Goal: Task Accomplishment & Management: Manage account settings

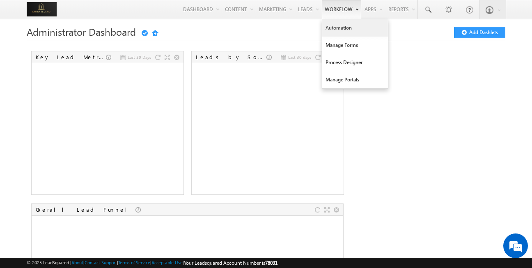
click at [335, 22] on link "Automation" at bounding box center [355, 27] width 66 height 17
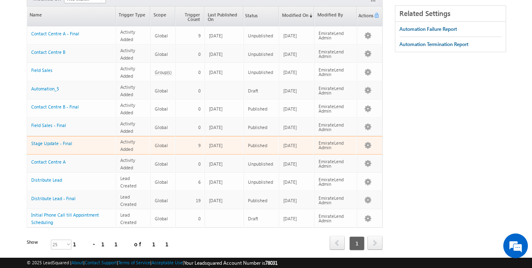
scroll to position [91, 0]
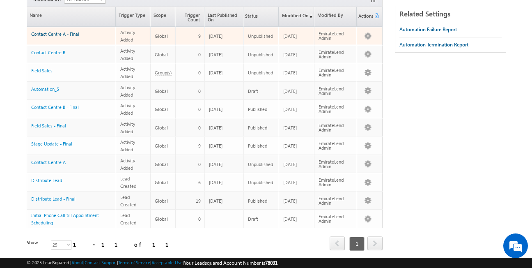
click at [58, 34] on link "Contact Centre A - Final" at bounding box center [55, 33] width 48 height 5
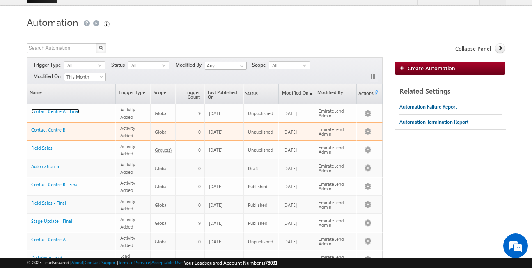
scroll to position [13, 0]
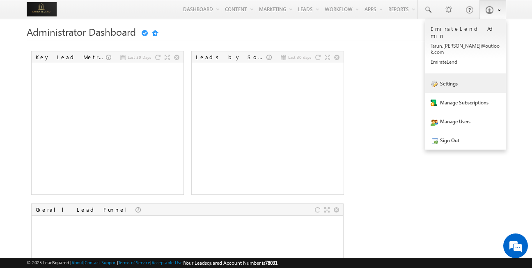
click at [465, 74] on link "Settings" at bounding box center [465, 83] width 80 height 19
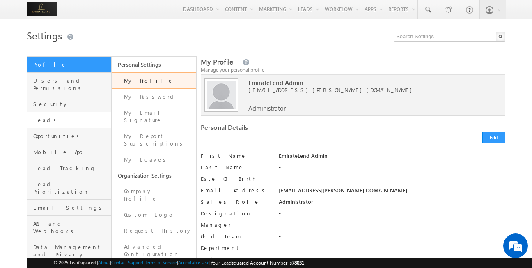
click at [68, 112] on link "Leads" at bounding box center [69, 120] width 84 height 16
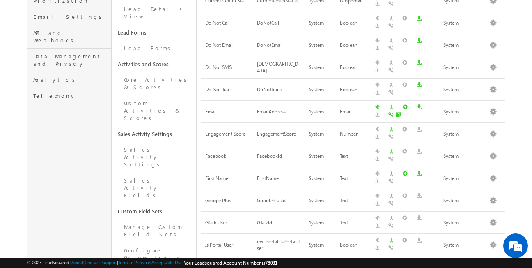
scroll to position [314, 0]
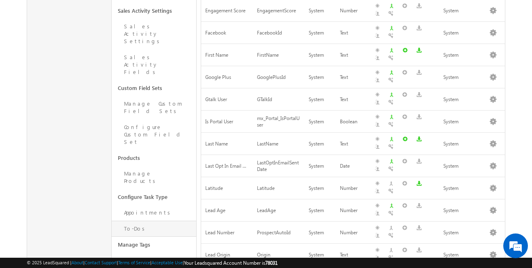
click at [142, 220] on link "To-Dos" at bounding box center [154, 228] width 85 height 16
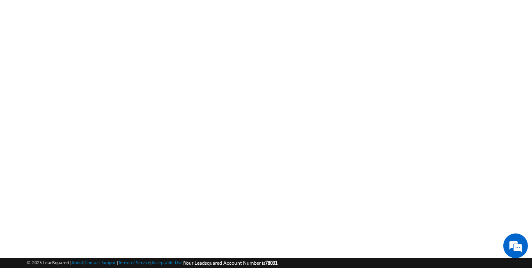
scroll to position [141, 0]
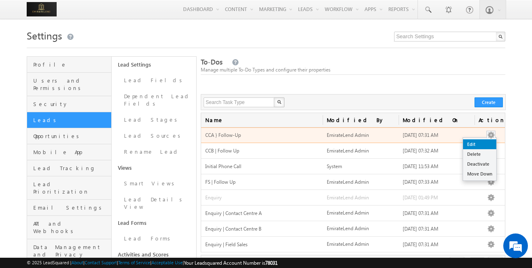
click at [484, 141] on link "Edit" at bounding box center [479, 144] width 33 height 10
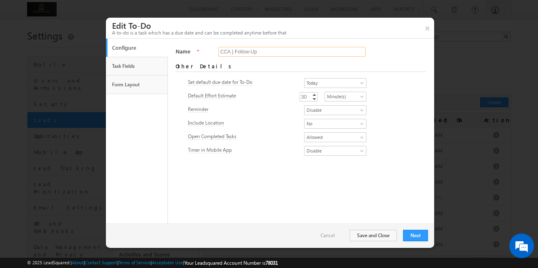
click at [234, 52] on input "CCA } Follow-Up" at bounding box center [291, 52] width 147 height 10
type input "CCA | Follow-Up"
click at [408, 234] on button "Next" at bounding box center [415, 234] width 25 height 11
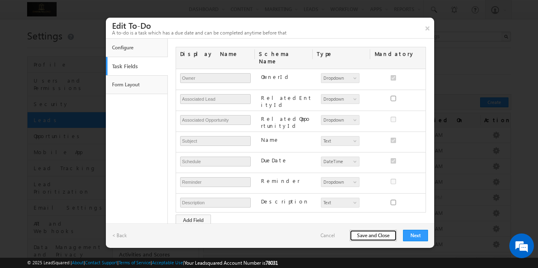
click at [385, 240] on button "Save and Close" at bounding box center [373, 234] width 47 height 11
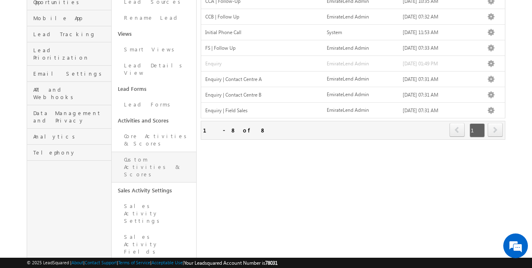
scroll to position [134, 0]
click at [155, 151] on link "Custom Activities & Scores" at bounding box center [154, 166] width 85 height 31
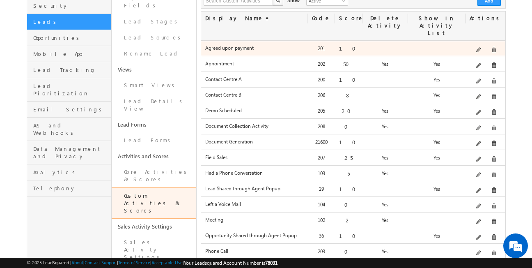
scroll to position [97, 0]
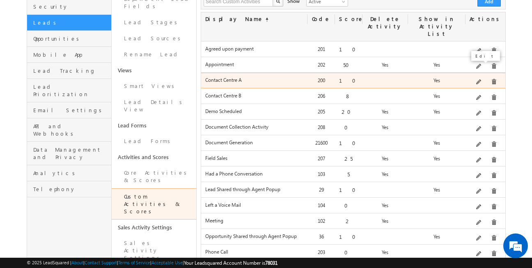
click at [480, 79] on span at bounding box center [479, 82] width 6 height 6
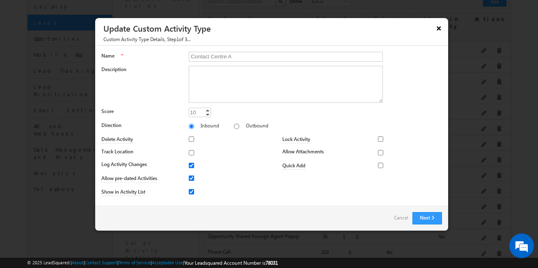
click at [441, 29] on button "×" at bounding box center [439, 28] width 13 height 14
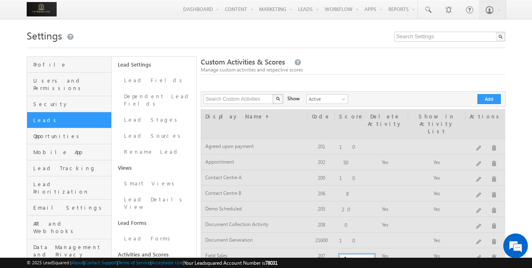
scroll to position [0, 0]
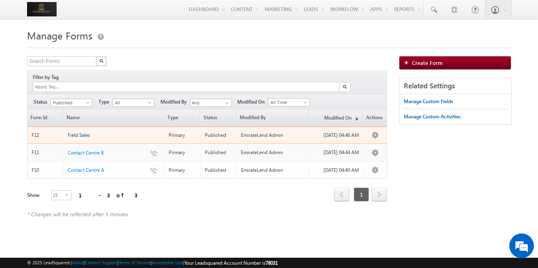
click at [85, 132] on span "Field Sales" at bounding box center [79, 135] width 22 height 6
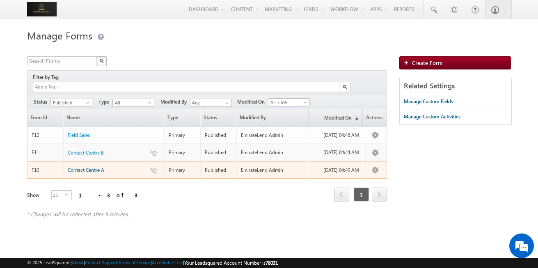
click at [89, 166] on link "Contact Centre A" at bounding box center [86, 169] width 37 height 7
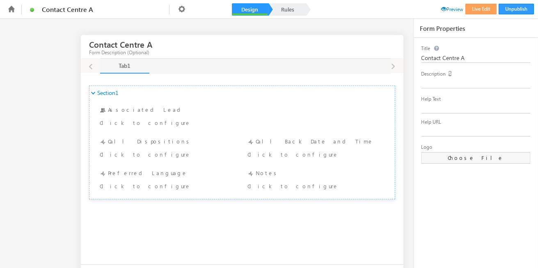
click at [456, 12] on span "Preview" at bounding box center [452, 9] width 22 height 6
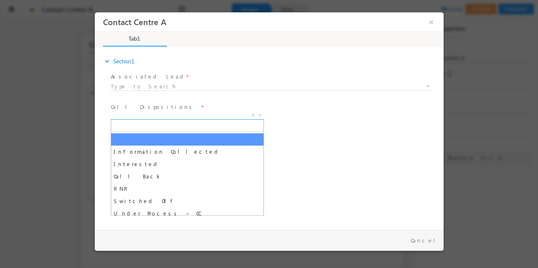
click at [180, 112] on span "X" at bounding box center [186, 115] width 153 height 8
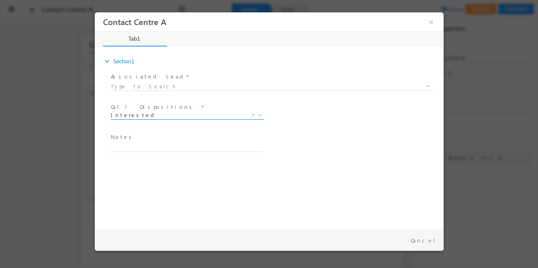
click at [206, 119] on span "Information Collected Interested Call Back RNR Switched Off Under Process – CC …" at bounding box center [189, 117] width 159 height 10
click at [173, 119] on span "Interested X" at bounding box center [186, 117] width 153 height 8
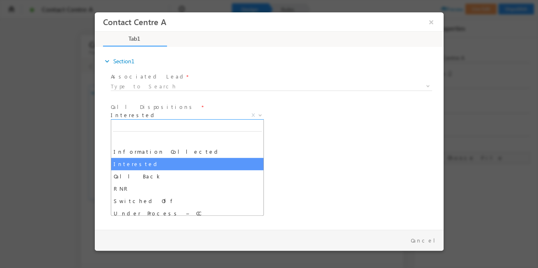
click at [167, 117] on span "Interested" at bounding box center [176, 114] width 133 height 7
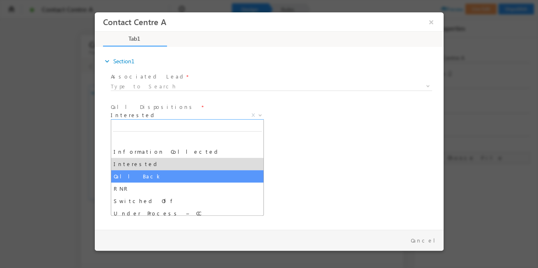
select select "Call Back"
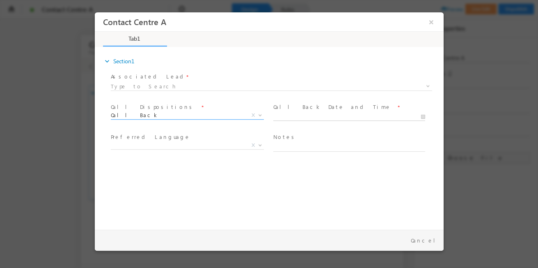
type input "08/25/2025 10:44 AM"
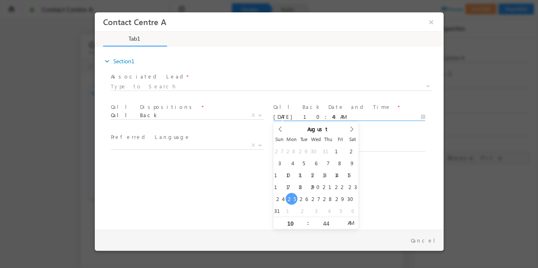
click at [313, 113] on input "08/25/2025 10:44 AM" at bounding box center [349, 117] width 152 height 8
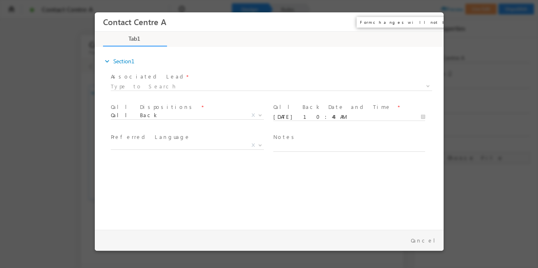
click at [432, 21] on button "×" at bounding box center [431, 21] width 14 height 15
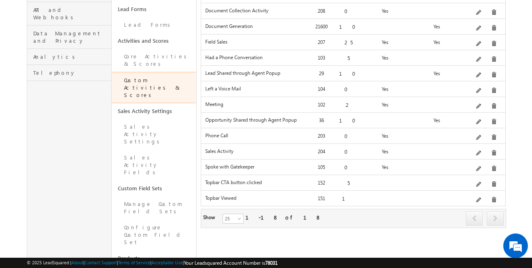
scroll to position [213, 0]
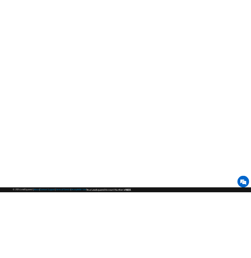
scroll to position [141, 0]
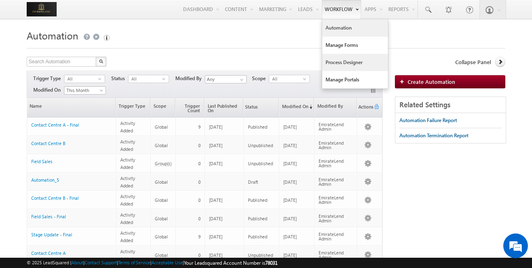
click at [345, 62] on link "Process Designer" at bounding box center [355, 62] width 66 height 17
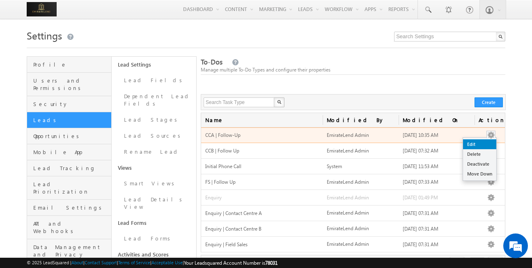
click at [250, 143] on link "Edit" at bounding box center [479, 144] width 33 height 10
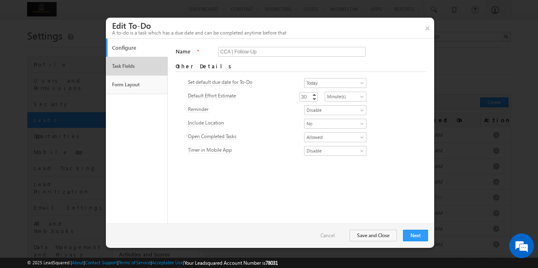
click at [150, 65] on link "Task Fields" at bounding box center [137, 66] width 54 height 14
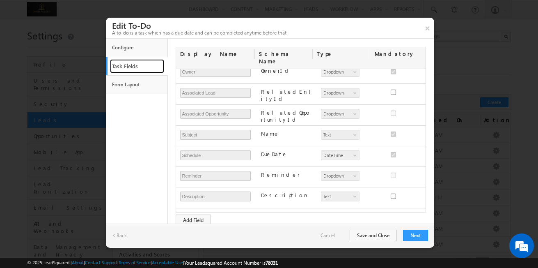
scroll to position [62, 0]
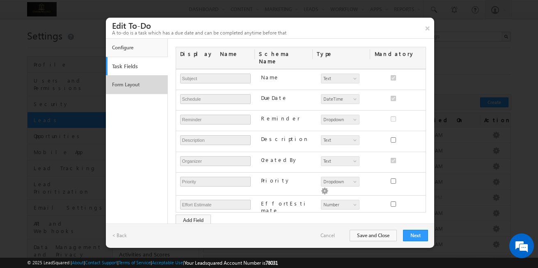
click at [156, 89] on link "Form Layout" at bounding box center [137, 85] width 54 height 14
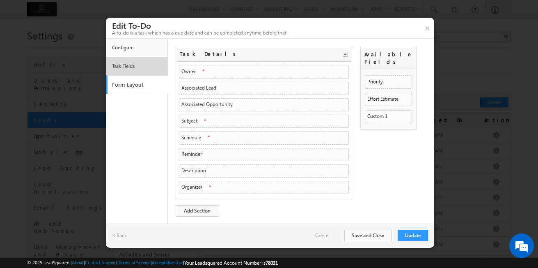
click at [135, 72] on link "Task Fields" at bounding box center [137, 66] width 54 height 14
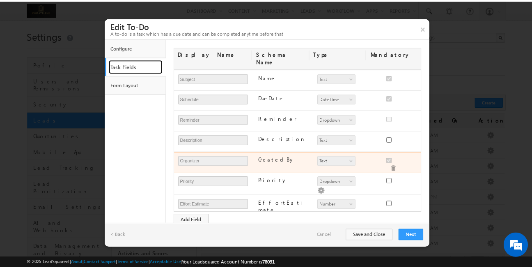
scroll to position [0, 0]
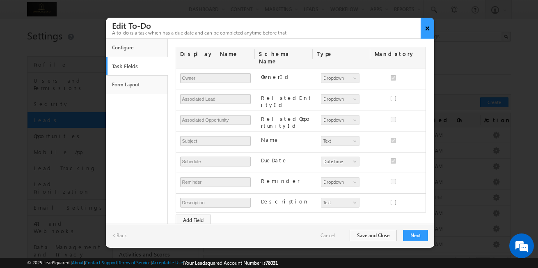
click at [250, 25] on button "×" at bounding box center [428, 28] width 14 height 21
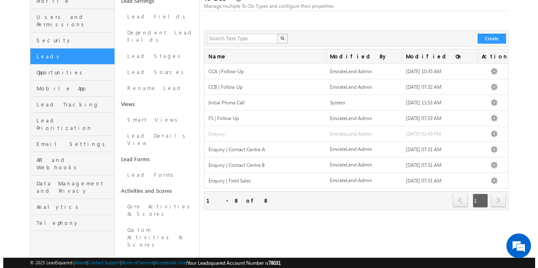
scroll to position [63, 0]
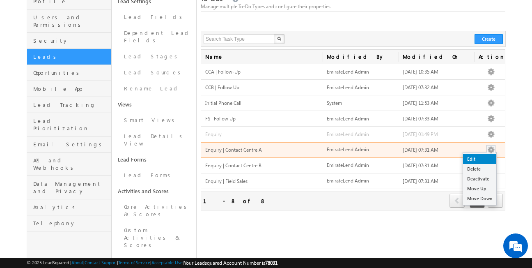
click at [250, 155] on link "Edit" at bounding box center [479, 159] width 33 height 10
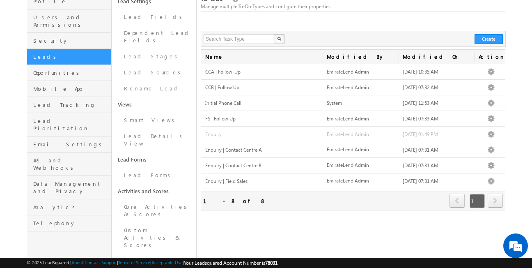
click at [322, 23] on div at bounding box center [353, 24] width 305 height 13
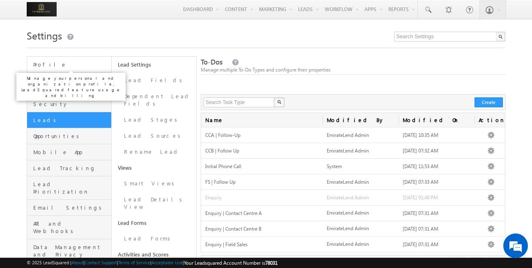
click at [82, 65] on span "Profile" at bounding box center [71, 64] width 76 height 7
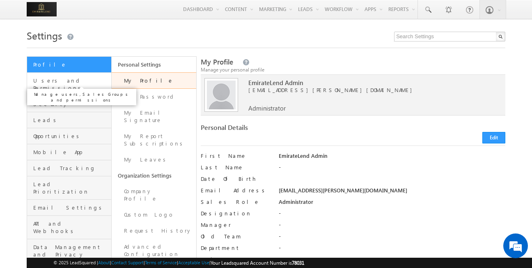
click at [74, 80] on span "Users and Permissions" at bounding box center [71, 84] width 76 height 15
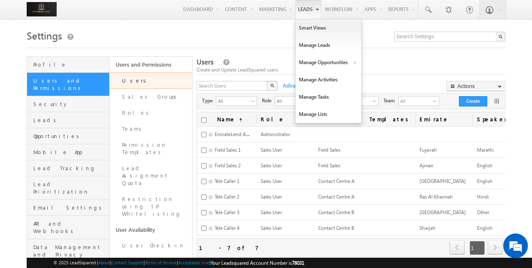
click at [303, 11] on link "Leads" at bounding box center [308, 9] width 26 height 19
click at [318, 51] on link "Manage Leads" at bounding box center [329, 45] width 66 height 17
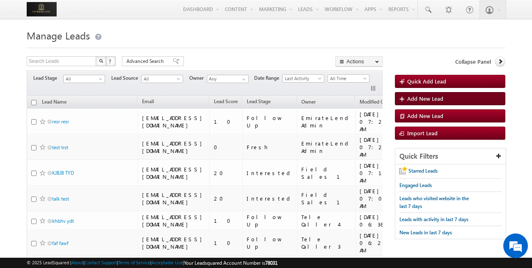
click at [438, 101] on span "Add New Lead" at bounding box center [425, 98] width 36 height 7
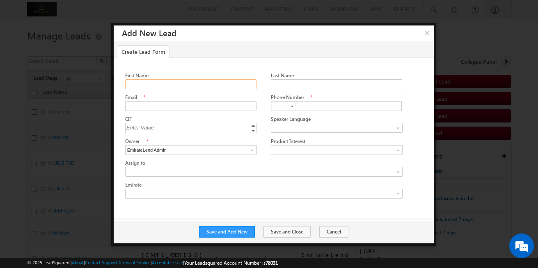
click at [183, 80] on input "First Name" at bounding box center [190, 84] width 131 height 10
type input "Tarun"
type input "[PERSON_NAME]"
click at [187, 107] on input "Email" at bounding box center [190, 106] width 131 height 10
type input "tarun.kant+g2r@adityabirlacapital.com"
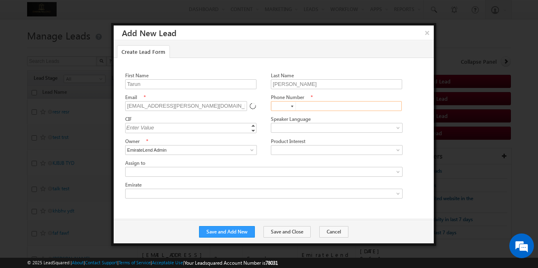
click at [308, 103] on input "text" at bounding box center [336, 106] width 131 height 10
type input "+91"
drag, startPoint x: 163, startPoint y: 106, endPoint x: 105, endPoint y: 104, distance: 58.3
drag, startPoint x: 162, startPoint y: 103, endPoint x: 117, endPoint y: 108, distance: 45.0
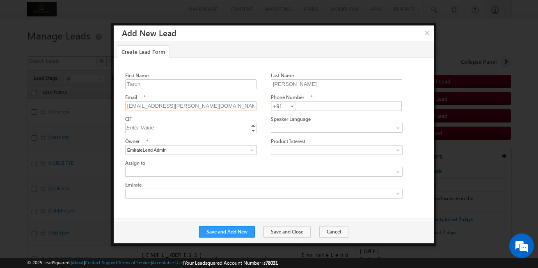
click at [117, 108] on div "First Name Tarun Last Name Kant Email * tarun.kant+g2r@adityabirlacapital.com *" at bounding box center [274, 133] width 320 height 150
type input "test@adityabirlacapital.com"
click at [323, 105] on input "text" at bounding box center [336, 106] width 131 height 10
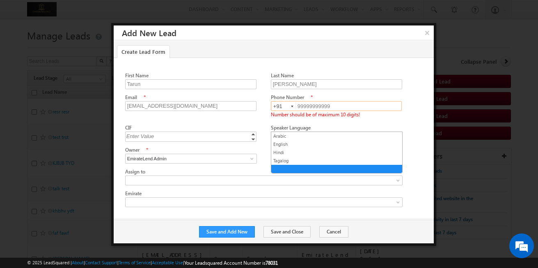
click at [298, 131] on link at bounding box center [337, 136] width 132 height 10
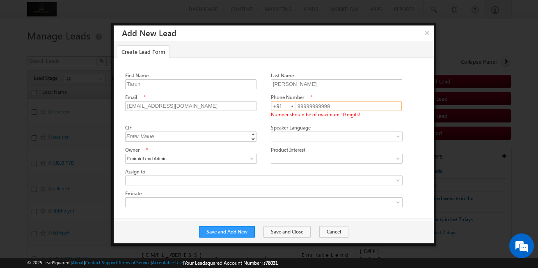
click at [348, 108] on input "99999999999" at bounding box center [336, 106] width 131 height 10
type input "9999999999"
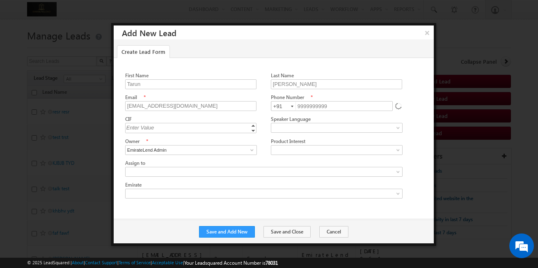
click at [401, 121] on div "First Name Tarun Last Name Kant Email * test@adityabirlacapital.com Phone Numbe…" at bounding box center [275, 136] width 301 height 131
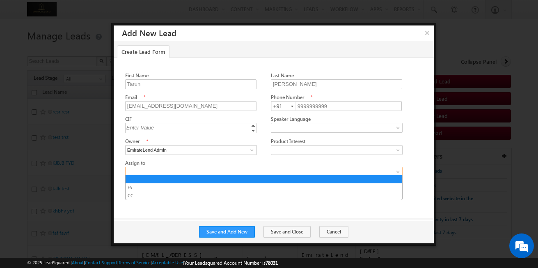
click at [255, 168] on span at bounding box center [258, 171] width 264 height 7
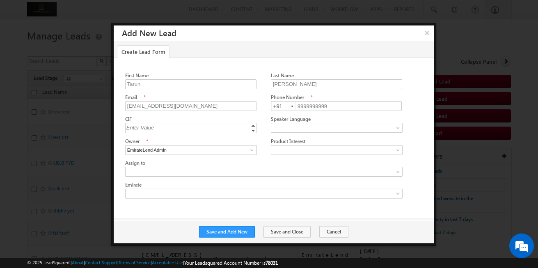
click at [117, 164] on div "First Name Tarun Last Name Kant Email * test@adityabirlacapital.com Phone Number" at bounding box center [274, 133] width 320 height 150
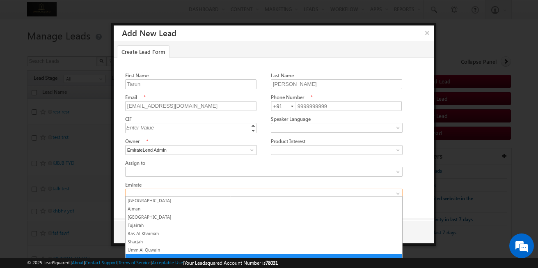
click at [185, 191] on span at bounding box center [258, 193] width 264 height 7
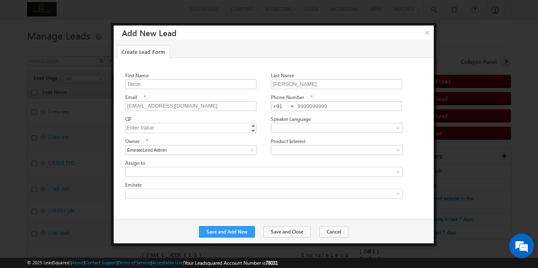
click at [119, 172] on div "First Name Tarun Last Name Kant Email * test@adityabirlacapital.com Phone Number" at bounding box center [274, 133] width 320 height 150
click at [286, 233] on button "Save and Close" at bounding box center [287, 231] width 47 height 11
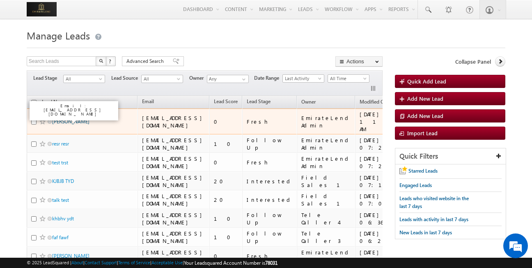
click at [66, 119] on link "Tarun Kant" at bounding box center [70, 121] width 37 height 6
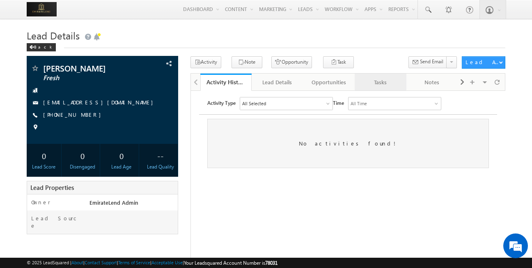
click at [388, 85] on div "Tasks" at bounding box center [380, 82] width 38 height 10
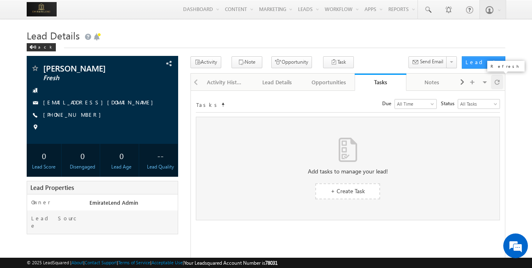
click at [497, 81] on span at bounding box center [497, 82] width 5 height 14
click at [287, 86] on div "Lead Details" at bounding box center [277, 82] width 38 height 10
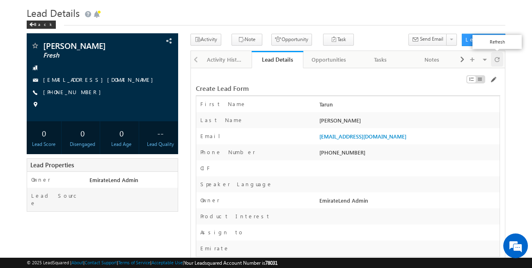
click at [493, 61] on div at bounding box center [497, 59] width 12 height 14
click at [246, 58] on link "Activity History" at bounding box center [226, 59] width 52 height 17
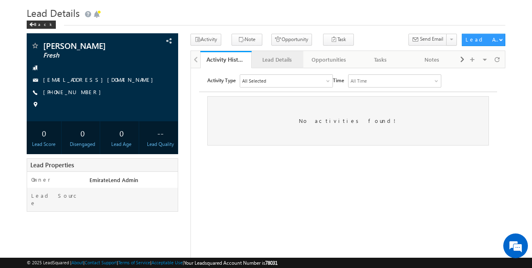
click at [273, 60] on div "Lead Details" at bounding box center [277, 60] width 38 height 10
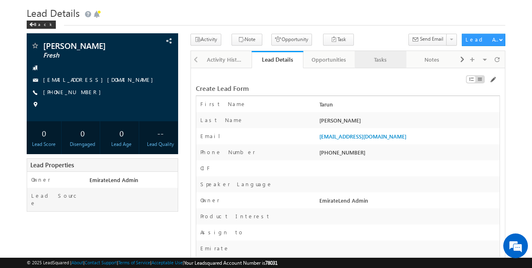
click at [368, 55] on div "Tasks" at bounding box center [380, 60] width 38 height 10
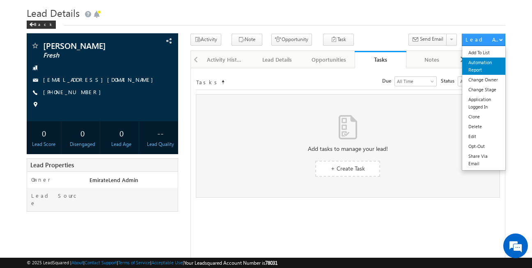
click at [482, 64] on link "Automation Report" at bounding box center [483, 65] width 43 height 17
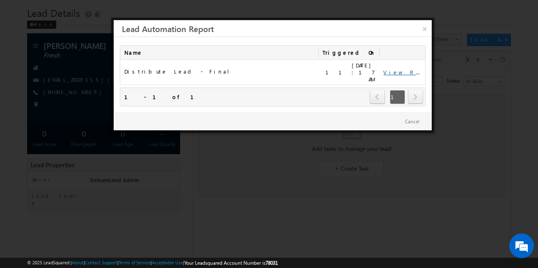
click at [402, 69] on link "View Report" at bounding box center [408, 72] width 51 height 7
click at [425, 25] on link "×" at bounding box center [424, 27] width 14 height 14
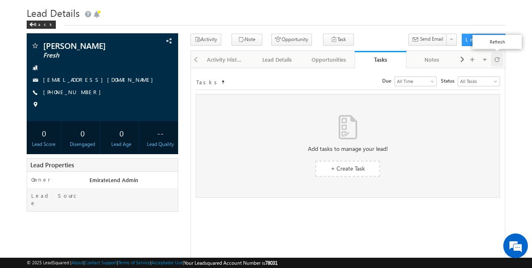
click at [494, 64] on div at bounding box center [497, 59] width 12 height 14
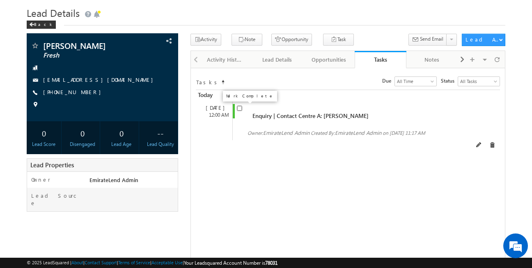
click at [241, 110] on input "checkbox" at bounding box center [239, 107] width 5 height 5
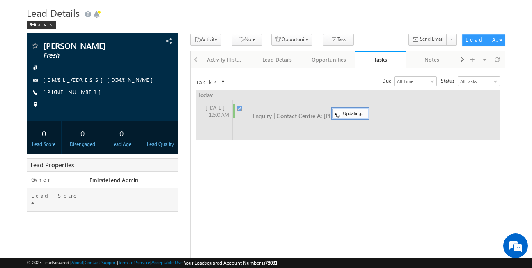
checkbox input "false"
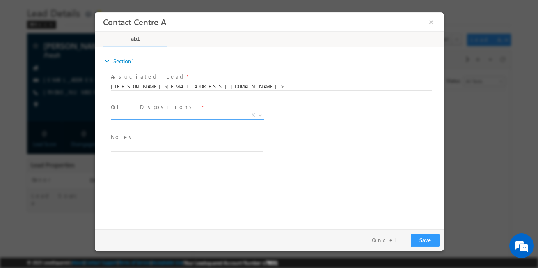
click at [216, 115] on span "X" at bounding box center [186, 115] width 153 height 8
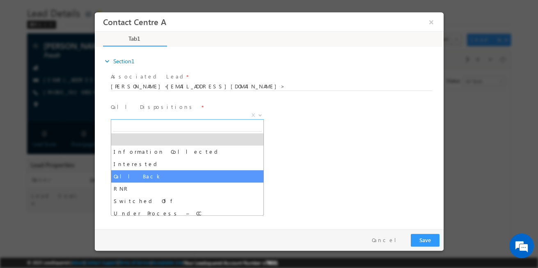
select select "Call Back"
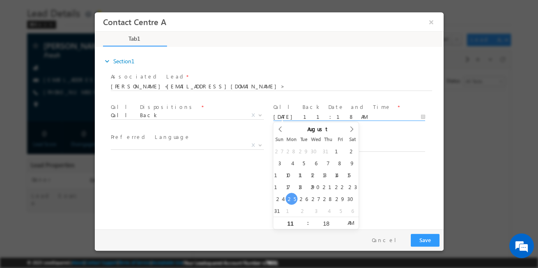
click at [302, 118] on input "08/25/2025 11:18 AM" at bounding box center [349, 117] width 152 height 8
type input "08/27/2025 11:18 AM"
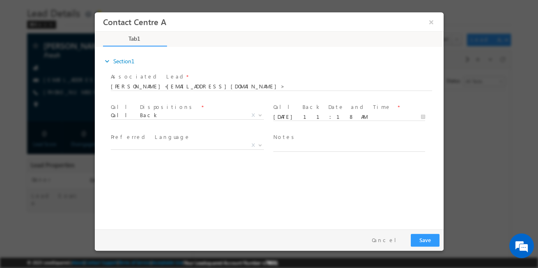
click at [242, 181] on div "expand_more Section1 Associated Lead * Tarun Kant<test@adityabirlacapital.com> …" at bounding box center [271, 136] width 345 height 177
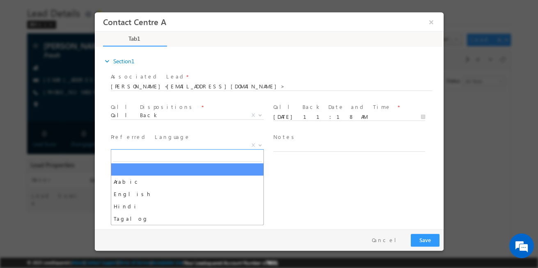
click at [241, 143] on span "X" at bounding box center [186, 145] width 153 height 8
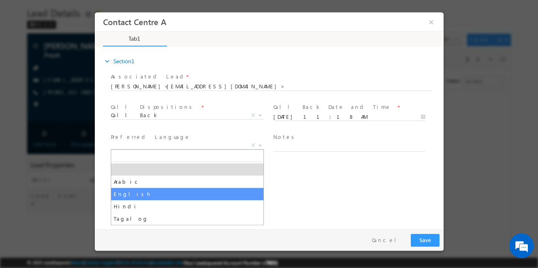
select select "English"
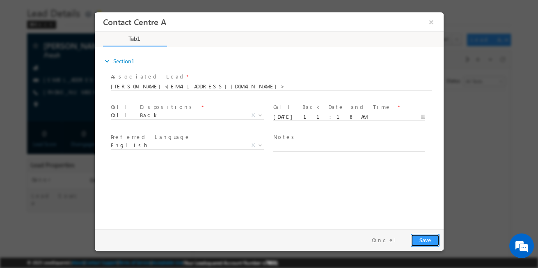
click at [424, 238] on button "Save" at bounding box center [424, 240] width 29 height 13
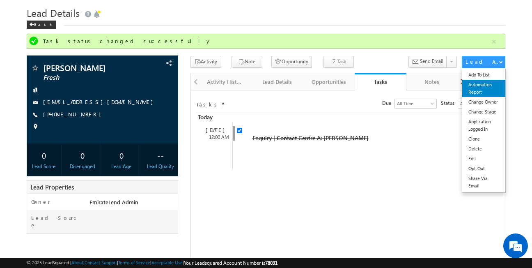
click at [490, 85] on link "Automation Report" at bounding box center [483, 88] width 43 height 17
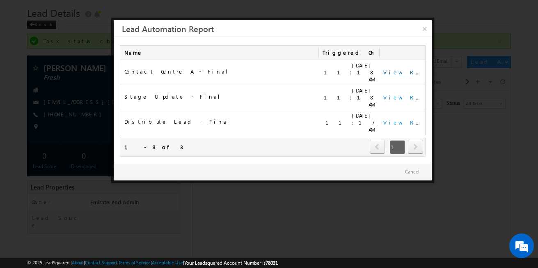
click at [394, 69] on link "View Report" at bounding box center [408, 72] width 51 height 7
click at [424, 32] on link "×" at bounding box center [424, 27] width 14 height 14
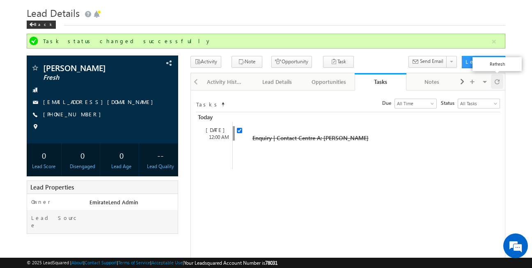
click at [499, 81] on span at bounding box center [497, 81] width 5 height 14
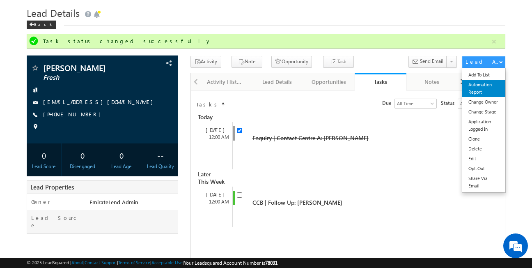
click at [484, 90] on link "Automation Report" at bounding box center [483, 88] width 43 height 17
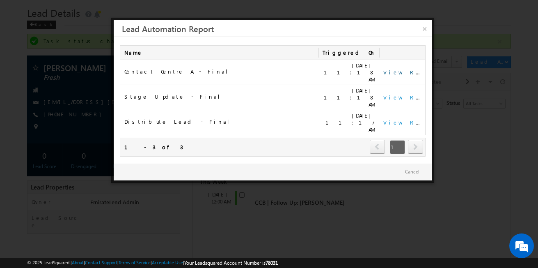
click at [395, 71] on link "View Report" at bounding box center [408, 72] width 51 height 7
click at [423, 27] on link "×" at bounding box center [424, 27] width 14 height 14
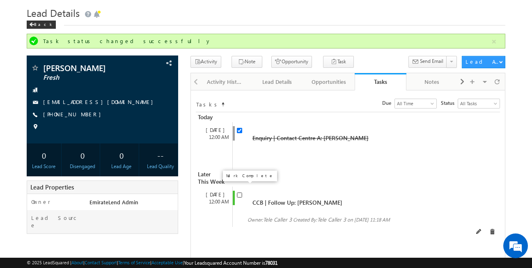
click at [238, 192] on input "checkbox" at bounding box center [239, 194] width 5 height 5
checkbox input "true"
click at [238, 192] on input "checkbox" at bounding box center [239, 194] width 5 height 5
checkbox input "false"
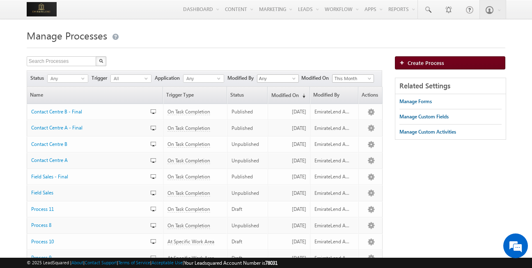
click at [456, 67] on link "Create Process" at bounding box center [450, 62] width 110 height 13
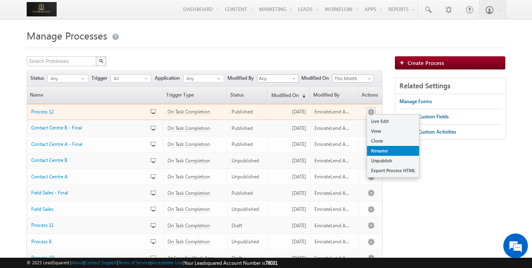
click at [383, 149] on link "Rename" at bounding box center [393, 151] width 52 height 10
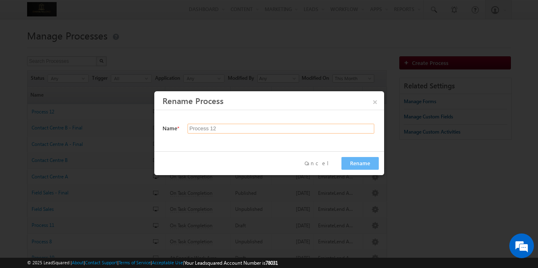
drag, startPoint x: 221, startPoint y: 129, endPoint x: 143, endPoint y: 132, distance: 78.5
click at [143, 132] on body "Menu EmirateLend Admin Tarun .kant @outl ook.c om" at bounding box center [269, 245] width 538 height 491
type input "CCA | Follow Up"
click at [345, 162] on button "Rename" at bounding box center [360, 163] width 37 height 13
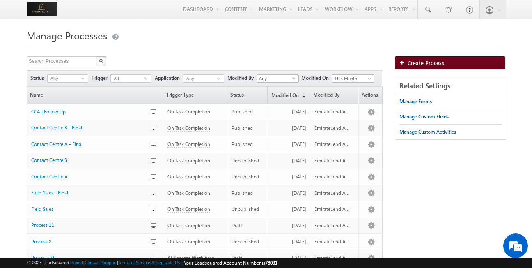
click at [438, 64] on span "Create Process" at bounding box center [426, 62] width 37 height 7
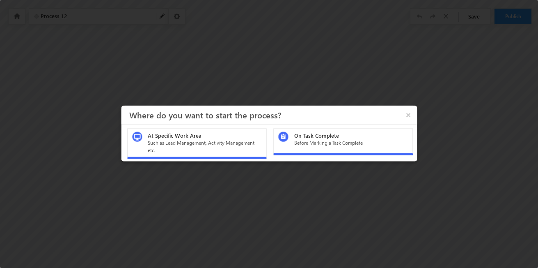
click at [327, 138] on div "On Task Complete" at bounding box center [351, 135] width 114 height 7
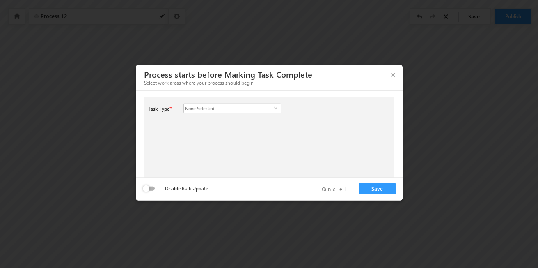
click at [234, 109] on span "None Selected" at bounding box center [229, 108] width 90 height 9
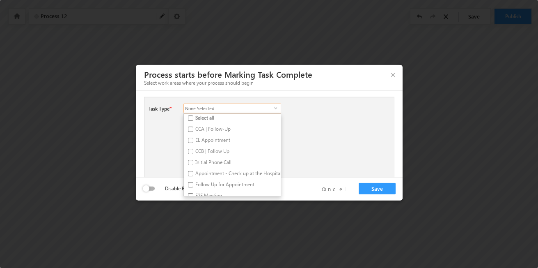
click at [208, 152] on label "CCB | Follow Up" at bounding box center [196, 152] width 24 height 11
click at [193, 152] on input "CCB | Follow Up" at bounding box center [190, 151] width 5 height 5
checkbox input "true"
click at [325, 151] on div "Task Type * Select all CCA | Follow-Up EL Appointment CCB | Follow Up Initial P…" at bounding box center [269, 137] width 250 height 81
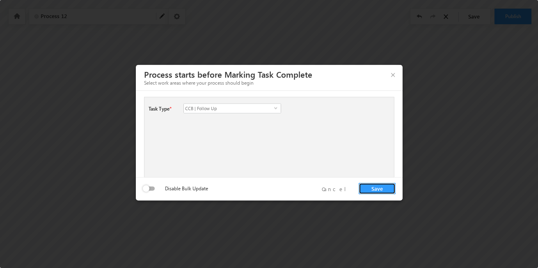
click at [380, 193] on button "Save" at bounding box center [377, 188] width 37 height 11
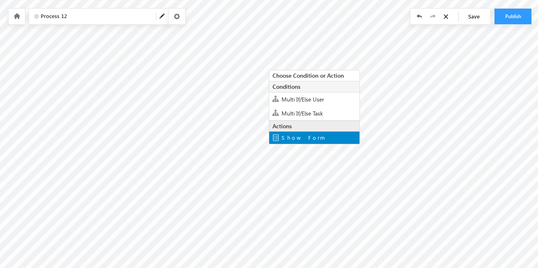
click at [298, 135] on span "Show Form" at bounding box center [304, 137] width 44 height 7
type input "Thank You"
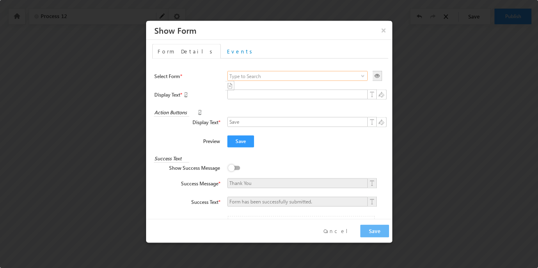
click at [248, 76] on input at bounding box center [297, 76] width 140 height 10
click at [360, 79] on span at bounding box center [363, 76] width 7 height 7
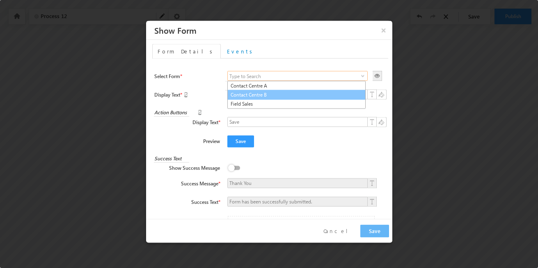
click at [276, 98] on link "Contact Centre B" at bounding box center [296, 95] width 138 height 10
type input "Contact Centre B"
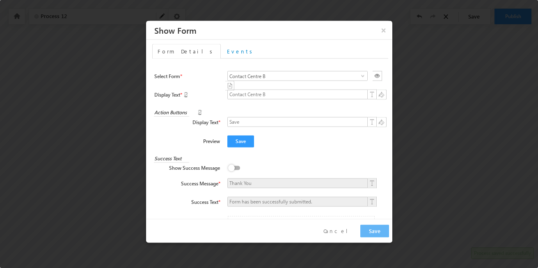
click at [232, 163] on label at bounding box center [235, 163] width 16 height 0
click at [0, 0] on input "checkbox" at bounding box center [0, 0] width 0 height 0
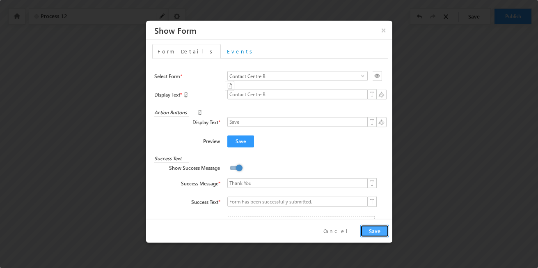
click at [375, 229] on button "Save" at bounding box center [374, 231] width 29 height 13
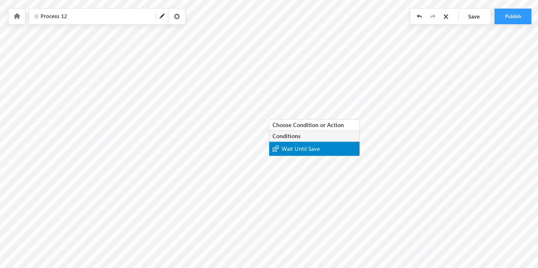
click at [292, 148] on span "Wait Until Save" at bounding box center [301, 148] width 38 height 8
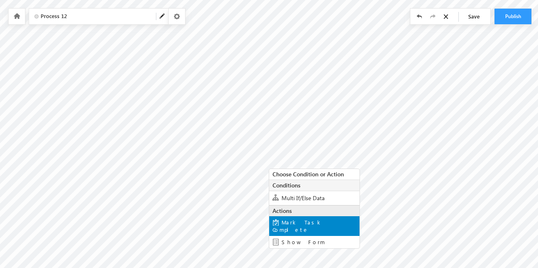
click at [317, 217] on div "Mark Task Complete" at bounding box center [314, 226] width 90 height 20
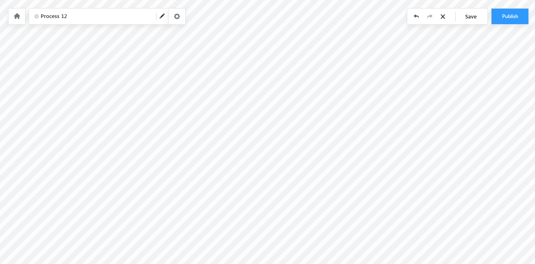
click at [72, 17] on span "Process 12" at bounding box center [95, 16] width 109 height 9
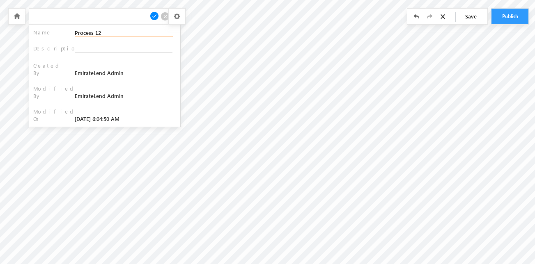
drag, startPoint x: 106, startPoint y: 35, endPoint x: 69, endPoint y: 31, distance: 37.2
click at [69, 31] on div "Name Process 12" at bounding box center [104, 33] width 143 height 8
type input "CCB | Follow Up"
click at [158, 13] on span at bounding box center [154, 15] width 9 height 9
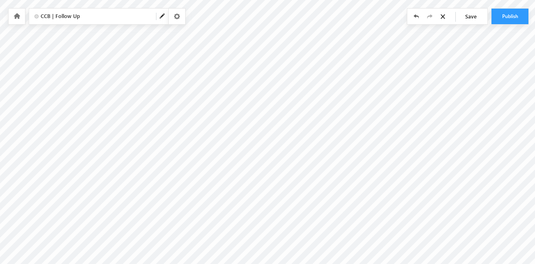
click at [479, 16] on span "Save" at bounding box center [473, 17] width 29 height 16
click at [515, 17] on button "Publish" at bounding box center [509, 17] width 37 height 16
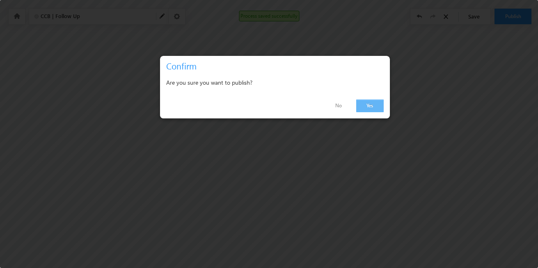
click at [379, 102] on link "Yes" at bounding box center [370, 105] width 28 height 13
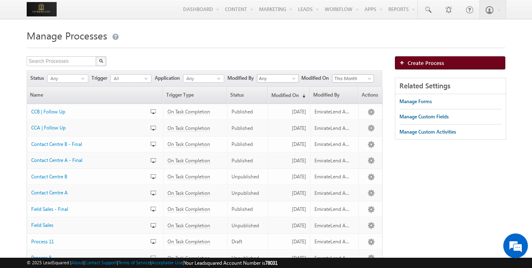
click at [420, 63] on span "Create Process" at bounding box center [426, 62] width 37 height 7
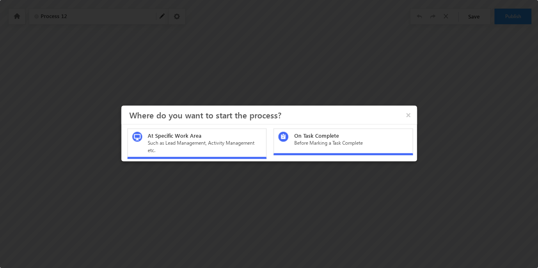
click at [324, 144] on div "Before Marking a Task Complete" at bounding box center [351, 142] width 114 height 7
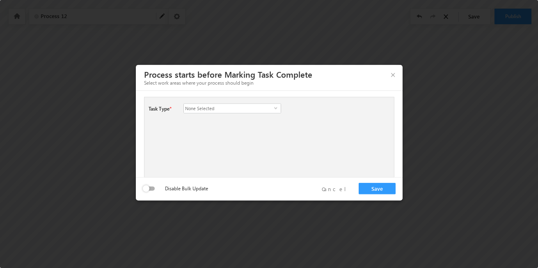
click at [249, 110] on span "None Selected" at bounding box center [229, 108] width 90 height 9
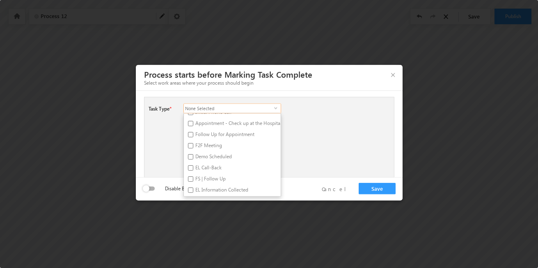
scroll to position [67, 0]
click at [208, 161] on label "FS | Follow Up" at bounding box center [196, 163] width 24 height 11
click at [193, 161] on input "FS | Follow Up" at bounding box center [190, 162] width 5 height 5
checkbox input "true"
click at [322, 142] on div "Task Type * Select all CCA | Follow-Up EL Appointment CCB | Follow Up Initial P…" at bounding box center [269, 137] width 250 height 81
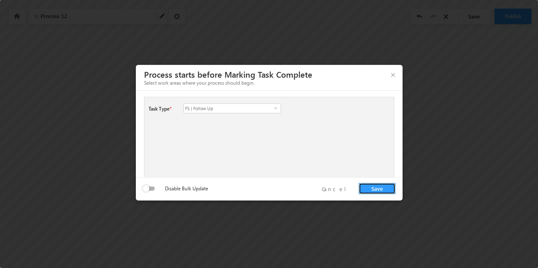
click at [371, 188] on button "Save" at bounding box center [377, 188] width 37 height 11
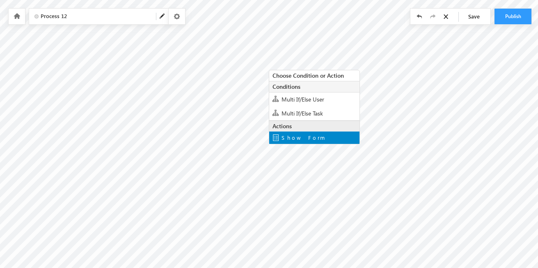
click at [296, 136] on span "Show Form" at bounding box center [304, 137] width 44 height 7
type input "Thank You"
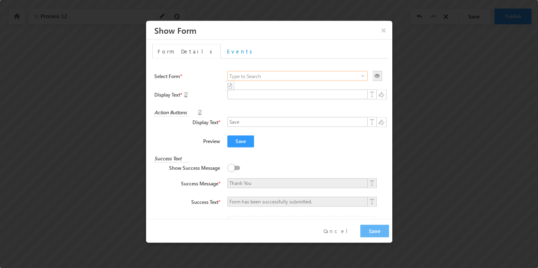
click at [256, 80] on input at bounding box center [297, 76] width 140 height 10
click at [360, 78] on span at bounding box center [363, 76] width 7 height 7
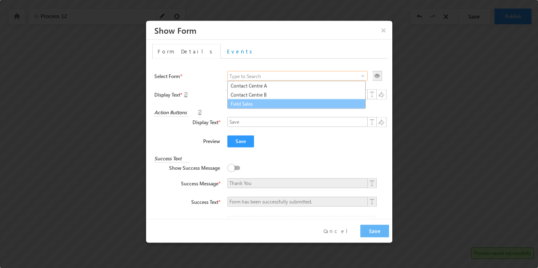
click at [260, 107] on link "Field Sales" at bounding box center [296, 104] width 138 height 10
type input "Field Sales"
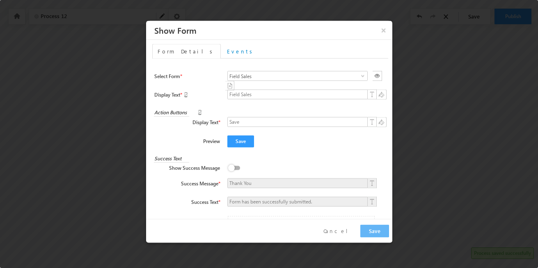
click at [234, 163] on label at bounding box center [235, 163] width 16 height 0
click at [0, 0] on input "checkbox" at bounding box center [0, 0] width 0 height 0
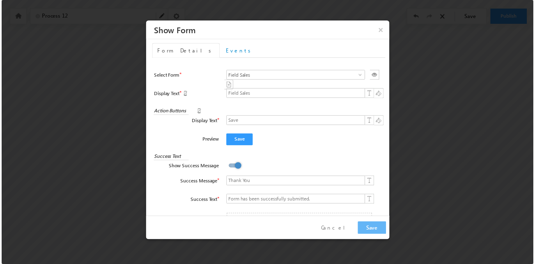
scroll to position [61, 0]
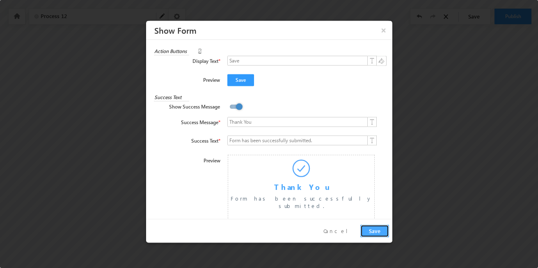
click at [372, 232] on button "Save" at bounding box center [374, 231] width 29 height 13
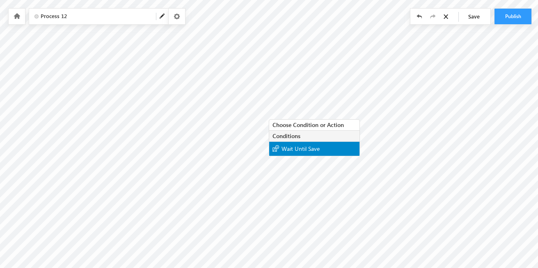
click at [302, 147] on span "Wait Until Save" at bounding box center [301, 148] width 38 height 8
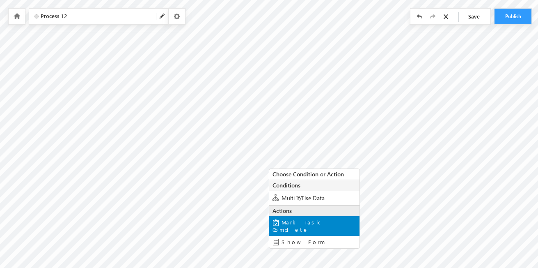
click at [327, 226] on div "Mark Task Complete" at bounding box center [314, 226] width 90 height 20
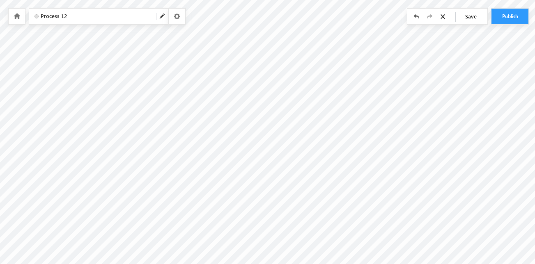
click at [79, 20] on span "Process 12" at bounding box center [95, 16] width 109 height 9
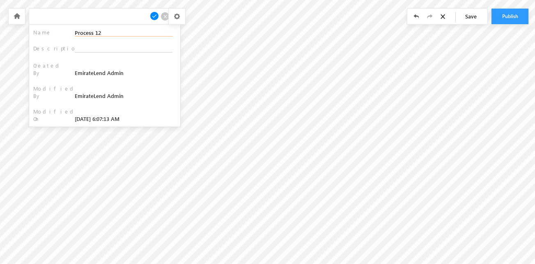
drag, startPoint x: 96, startPoint y: 34, endPoint x: 52, endPoint y: 31, distance: 44.4
click at [52, 31] on div "Name Process 12" at bounding box center [104, 33] width 143 height 8
type input "FS | Follow Up"
click at [156, 15] on span at bounding box center [154, 15] width 9 height 9
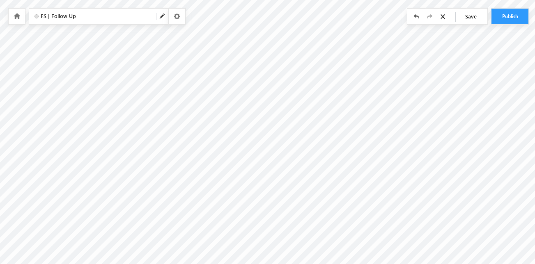
click at [475, 14] on span "Save" at bounding box center [473, 17] width 29 height 16
click at [517, 14] on button "Publish" at bounding box center [509, 17] width 37 height 16
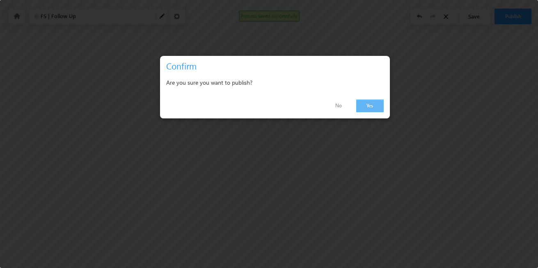
click at [369, 105] on link "Yes" at bounding box center [370, 105] width 28 height 13
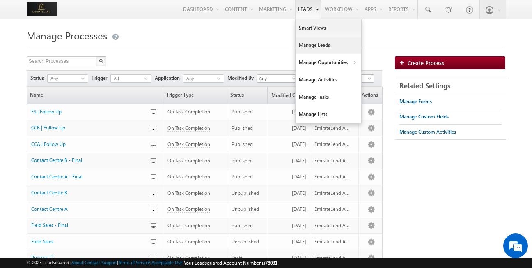
click at [314, 45] on link "Manage Leads" at bounding box center [329, 45] width 66 height 17
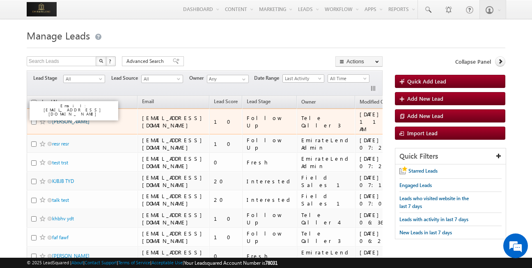
click at [60, 119] on link "[PERSON_NAME]" at bounding box center [70, 121] width 37 height 6
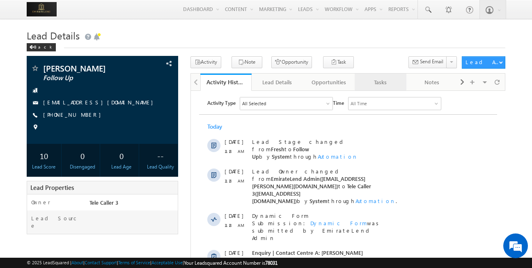
click at [396, 87] on div "Tasks" at bounding box center [380, 82] width 38 height 10
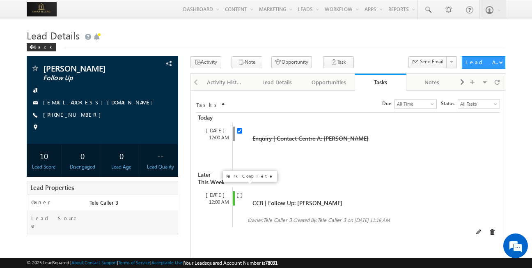
click at [237, 193] on input "checkbox" at bounding box center [239, 195] width 5 height 5
checkbox input "true"
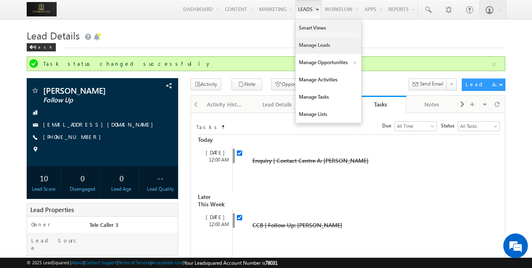
click at [313, 46] on link "Manage Leads" at bounding box center [329, 45] width 66 height 17
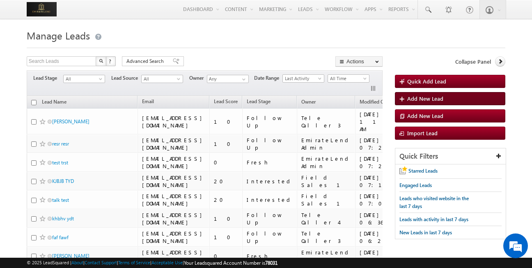
click at [429, 94] on link "Add New Lead" at bounding box center [450, 98] width 110 height 13
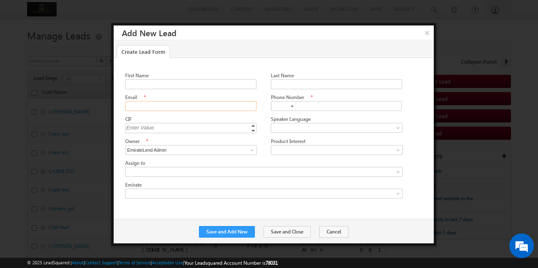
click at [175, 110] on input "Email" at bounding box center [190, 106] width 131 height 10
click at [189, 85] on input "First Name" at bounding box center [190, 84] width 131 height 10
type input "Tarun"
type input "[PERSON_NAME]"
type input "[EMAIL_ADDRESS][DOMAIN_NAME]"
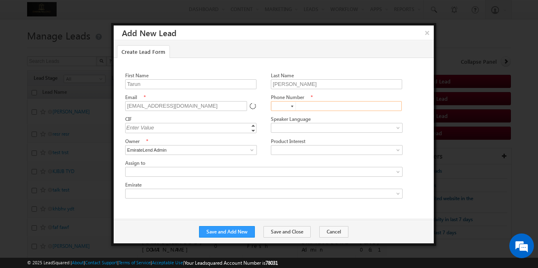
click at [283, 104] on input at bounding box center [283, 105] width 25 height 9
type input "+91"
type input "9876434556"
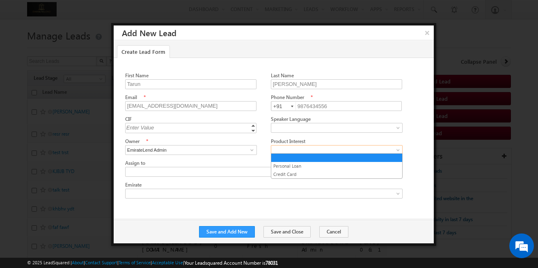
click at [333, 145] on link at bounding box center [337, 150] width 132 height 10
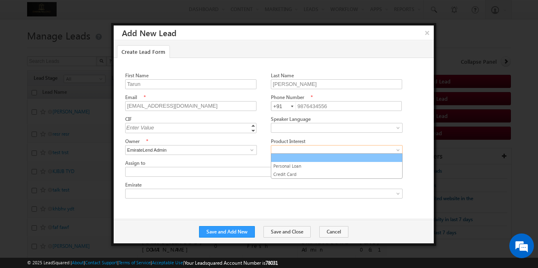
click at [294, 161] on link at bounding box center [336, 157] width 131 height 7
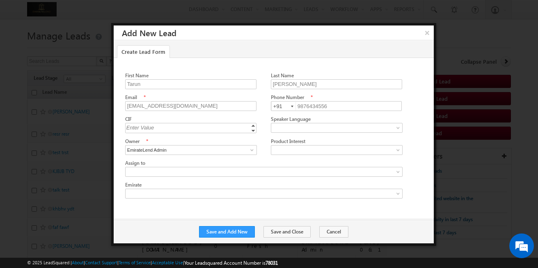
click at [347, 143] on div "Product Interest" at bounding box center [336, 141] width 131 height 8
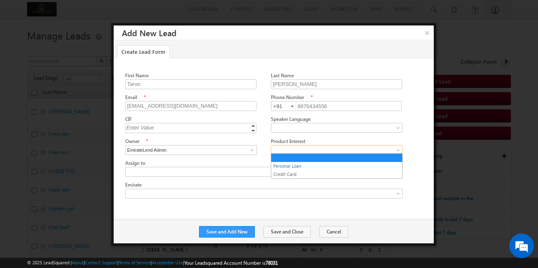
click at [341, 147] on span at bounding box center [334, 149] width 127 height 7
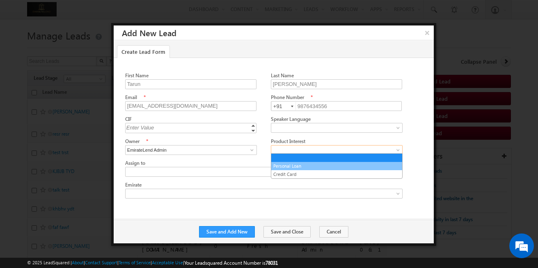
click at [306, 167] on link "Personal Loan" at bounding box center [336, 165] width 131 height 7
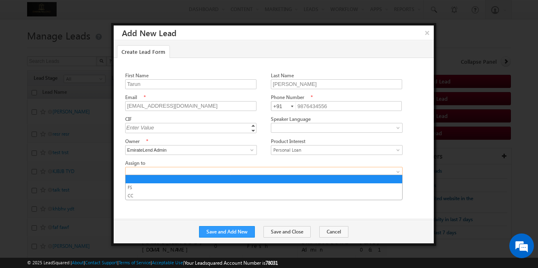
click at [224, 173] on span at bounding box center [258, 171] width 264 height 7
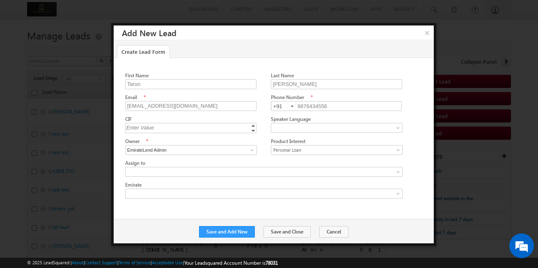
click at [235, 161] on div "Assign to" at bounding box center [263, 163] width 277 height 8
click at [281, 232] on button "Save and Close" at bounding box center [287, 231] width 47 height 11
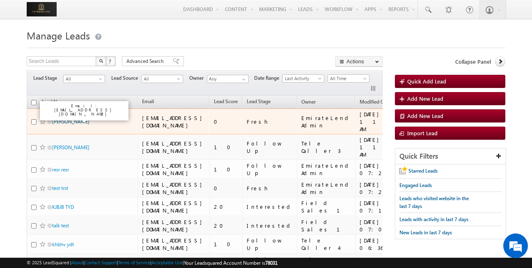
click at [58, 118] on link "Tarun Kant" at bounding box center [70, 121] width 37 height 6
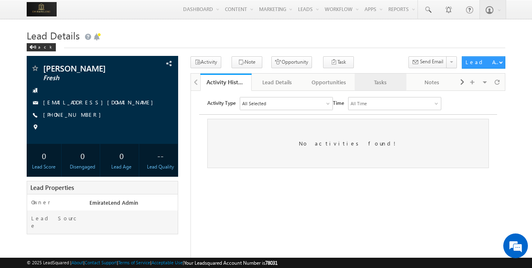
click at [355, 83] on link "Tasks" at bounding box center [381, 81] width 52 height 17
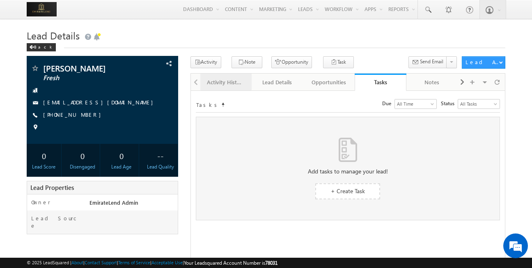
click at [235, 81] on div "Activity History" at bounding box center [226, 82] width 38 height 10
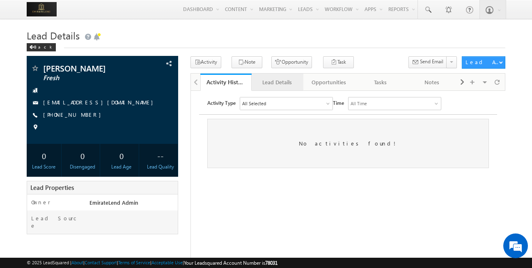
click at [279, 87] on div "Lead Details" at bounding box center [277, 82] width 38 height 10
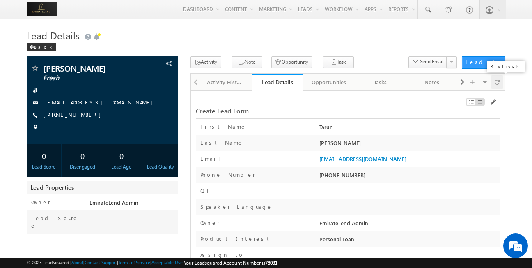
click at [498, 85] on span at bounding box center [497, 82] width 5 height 14
click at [388, 86] on div "Tasks" at bounding box center [380, 82] width 38 height 10
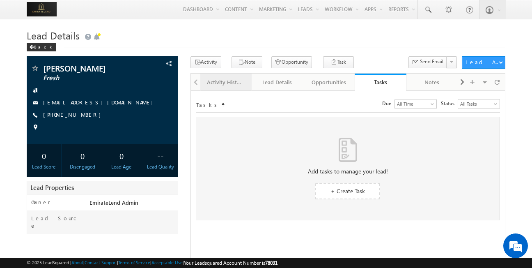
click at [236, 79] on div "Activity History" at bounding box center [226, 82] width 38 height 10
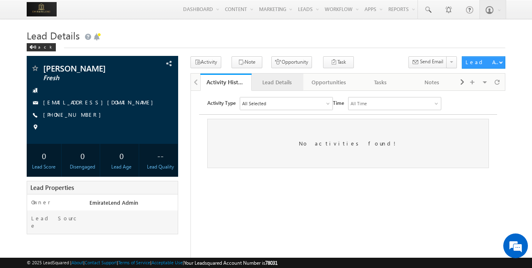
click at [275, 76] on link "Lead Details" at bounding box center [278, 81] width 52 height 17
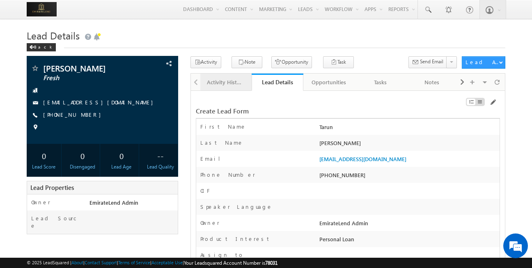
click at [241, 76] on link "Activity History" at bounding box center [226, 81] width 52 height 17
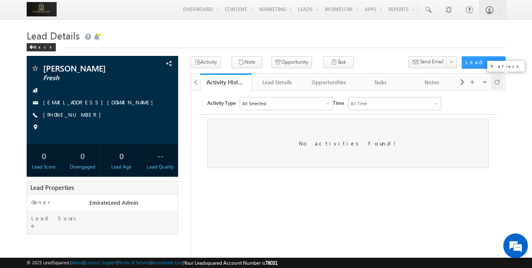
click at [500, 83] on div at bounding box center [497, 82] width 12 height 14
click at [267, 85] on div "Lead Details" at bounding box center [277, 82] width 38 height 10
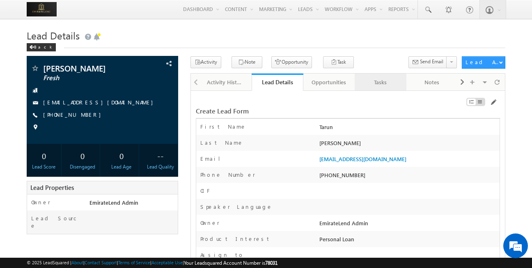
click at [390, 83] on div "Tasks" at bounding box center [380, 82] width 38 height 10
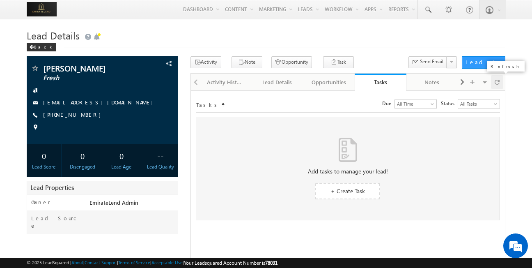
click at [500, 78] on div at bounding box center [497, 82] width 12 height 14
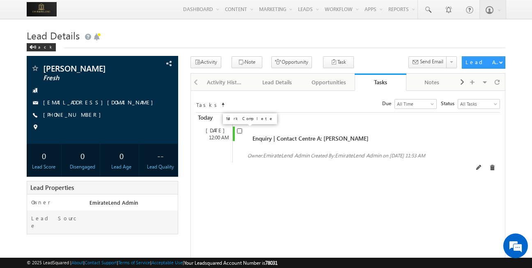
click at [238, 131] on input "checkbox" at bounding box center [239, 130] width 5 height 5
checkbox input "false"
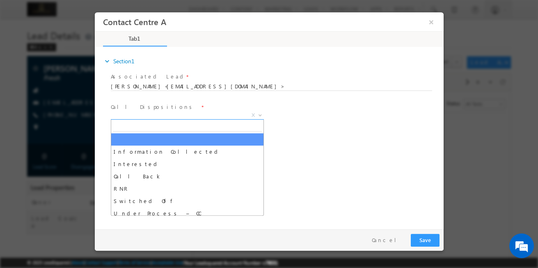
click at [204, 115] on span "X" at bounding box center [186, 115] width 153 height 8
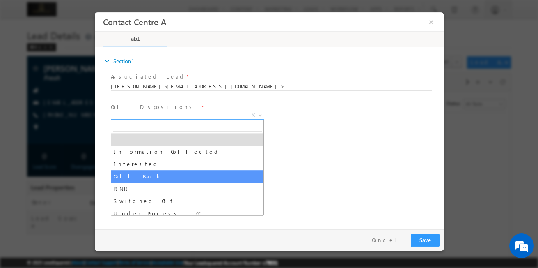
select select "Call Back"
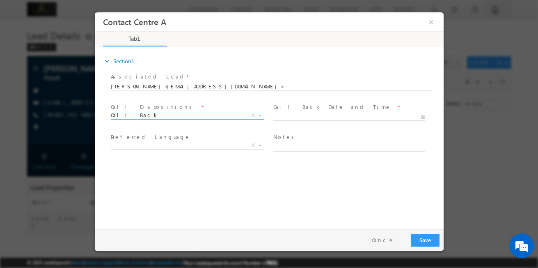
type input "08/25/2025 11:54 AM"
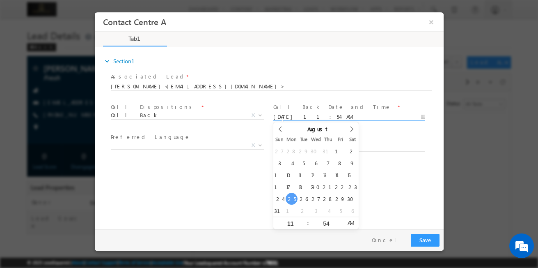
click at [290, 114] on input "08/25/2025 11:54 AM" at bounding box center [349, 117] width 152 height 8
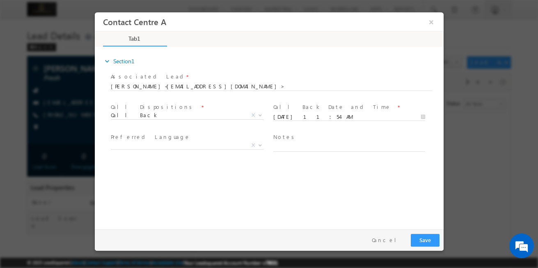
click at [378, 186] on div "expand_more Section1 Associated Lead * Tarun Kant<tarun@test.com> Yes No" at bounding box center [271, 136] width 345 height 177
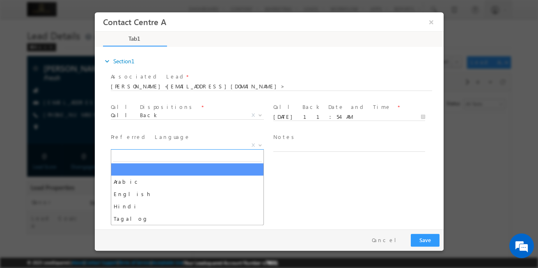
click at [193, 147] on span "X" at bounding box center [186, 145] width 153 height 8
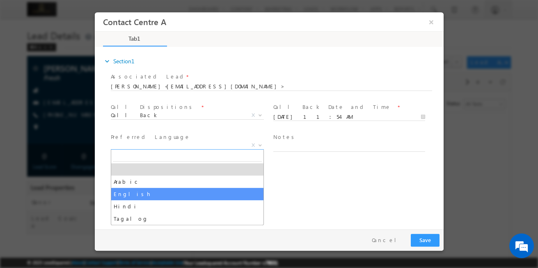
select select "English"
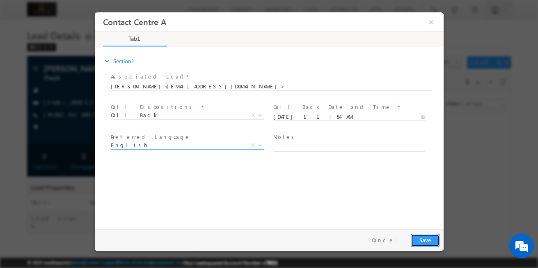
click at [434, 241] on button "Save" at bounding box center [424, 240] width 29 height 13
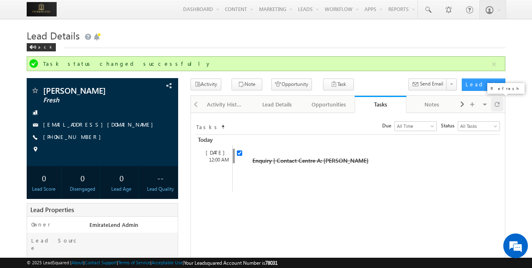
click at [499, 103] on span at bounding box center [497, 104] width 5 height 14
click at [495, 105] on span at bounding box center [497, 104] width 5 height 14
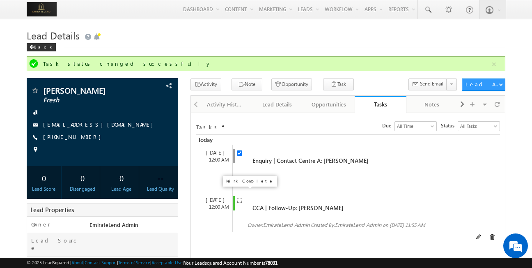
click at [239, 197] on input "checkbox" at bounding box center [239, 199] width 5 height 5
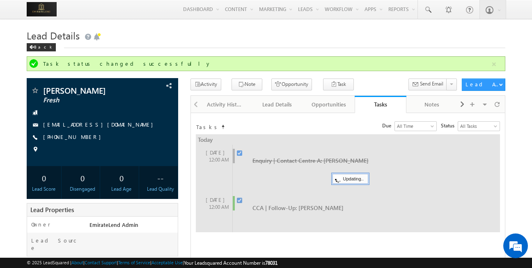
checkbox input "false"
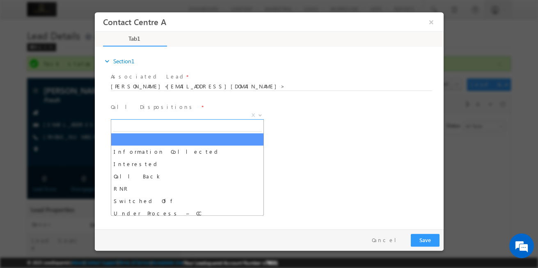
click at [185, 115] on span "X" at bounding box center [186, 115] width 153 height 8
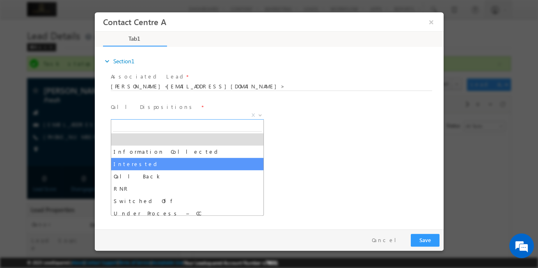
select select "Interested"
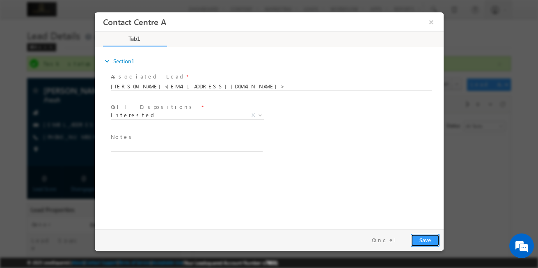
click at [420, 237] on button "Save" at bounding box center [424, 240] width 29 height 13
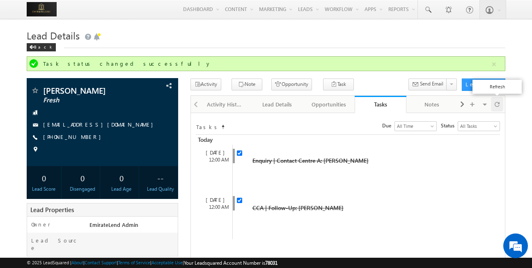
click at [500, 107] on div at bounding box center [497, 104] width 12 height 14
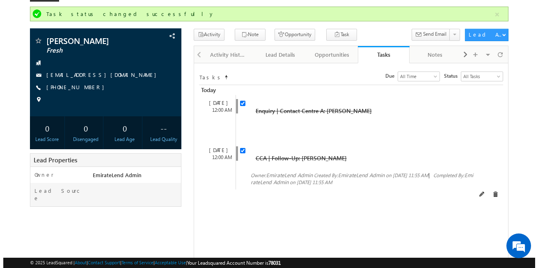
scroll to position [50, 0]
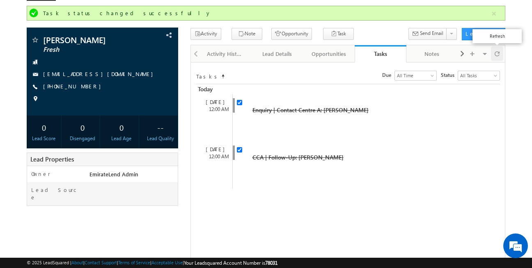
click at [498, 56] on span at bounding box center [497, 53] width 5 height 14
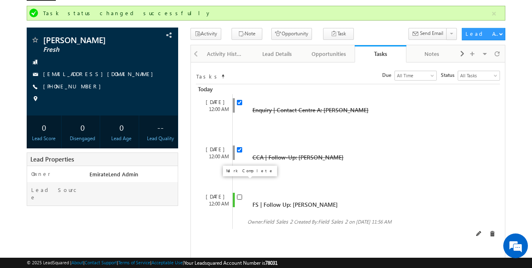
click at [241, 194] on input "checkbox" at bounding box center [239, 196] width 5 height 5
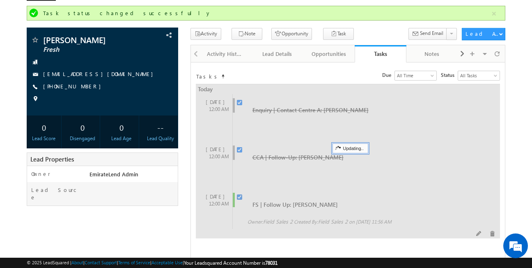
checkbox input "false"
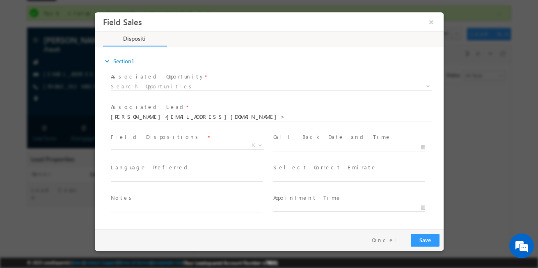
scroll to position [0, 0]
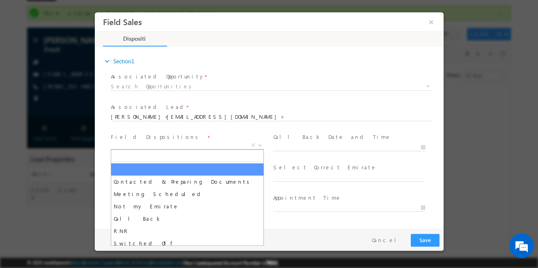
click at [218, 146] on span "X" at bounding box center [186, 145] width 153 height 8
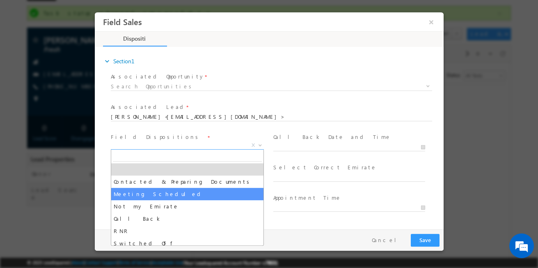
scroll to position [41, 0]
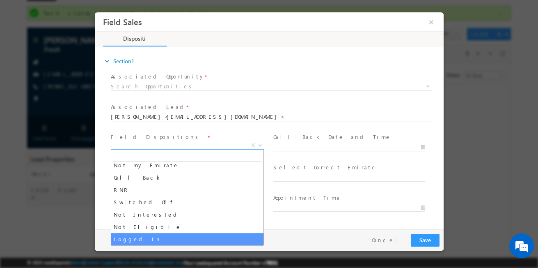
select select "Logged In"
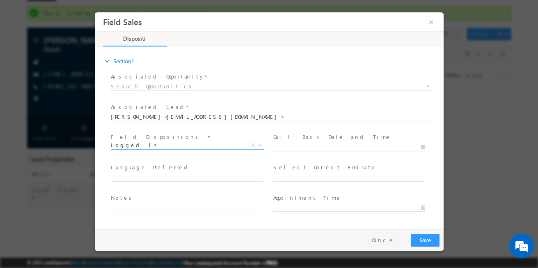
type input "08/25/2025 11:56 AM"
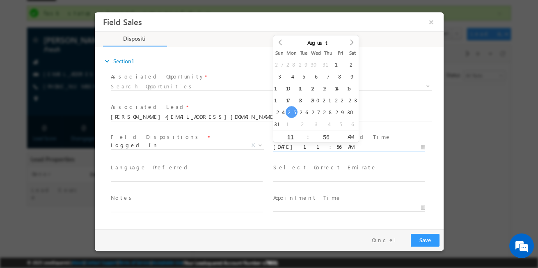
click at [337, 143] on input "08/25/2025 11:56 AM" at bounding box center [349, 147] width 152 height 8
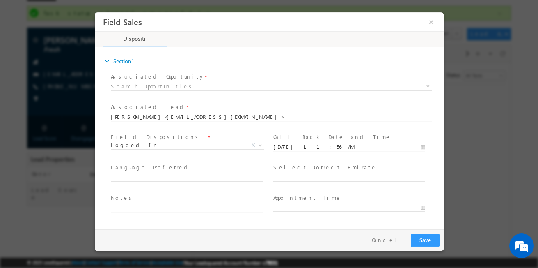
click at [233, 126] on span at bounding box center [263, 125] width 307 height 9
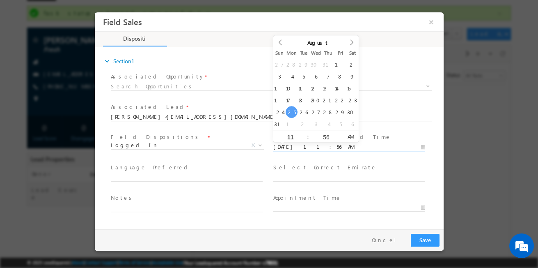
click at [348, 146] on input "08/25/2025 11:56 AM" at bounding box center [349, 147] width 152 height 8
click at [111, 61] on icon "expand_more" at bounding box center [107, 61] width 8 height 8
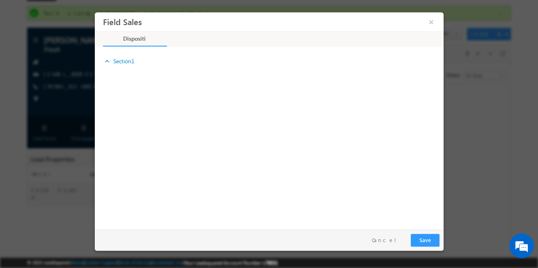
click at [111, 61] on icon "expand_more" at bounding box center [107, 61] width 8 height 8
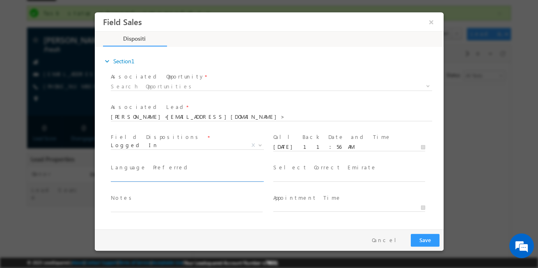
click at [198, 177] on input "text" at bounding box center [186, 177] width 152 height 8
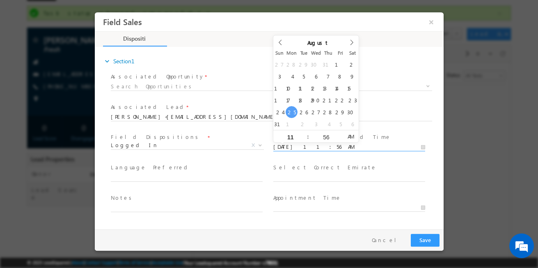
click at [384, 147] on input "08/25/2025 11:56 AM" at bounding box center [349, 147] width 152 height 8
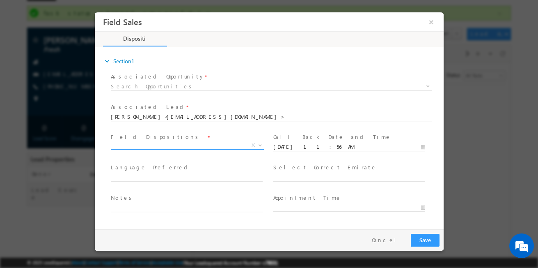
click at [253, 148] on span "X" at bounding box center [252, 144] width 3 height 7
click at [254, 146] on span "X" at bounding box center [252, 144] width 3 height 7
click at [259, 145] on b at bounding box center [259, 144] width 5 height 3
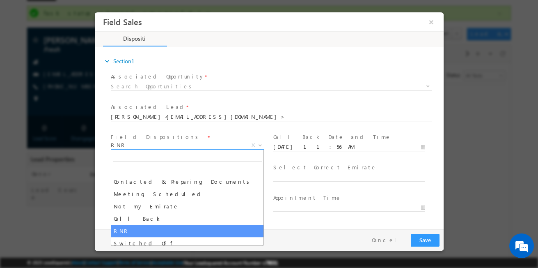
click at [261, 144] on b at bounding box center [259, 144] width 5 height 3
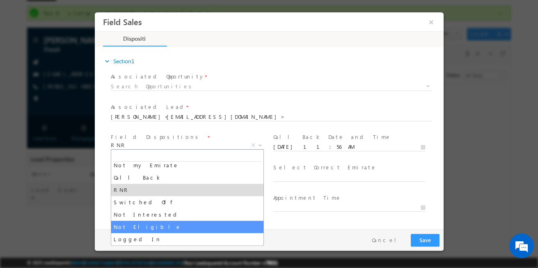
select select "Not Eligible"
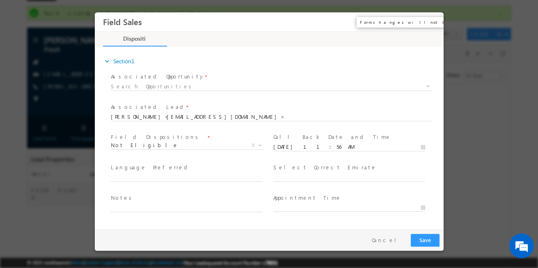
click at [433, 22] on button "×" at bounding box center [431, 21] width 14 height 15
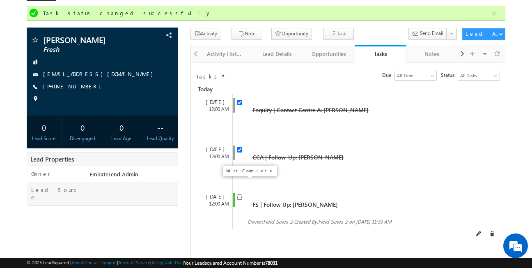
click at [240, 194] on input "checkbox" at bounding box center [239, 196] width 5 height 5
checkbox input "false"
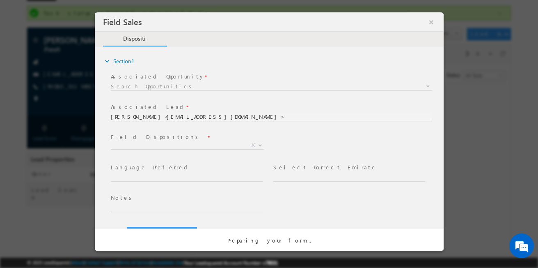
scroll to position [0, 0]
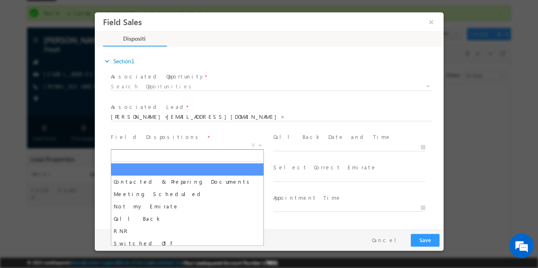
click at [179, 142] on span "X" at bounding box center [186, 145] width 153 height 8
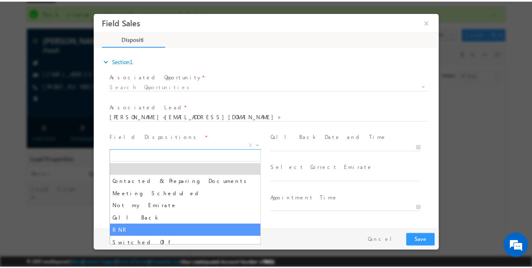
scroll to position [41, 0]
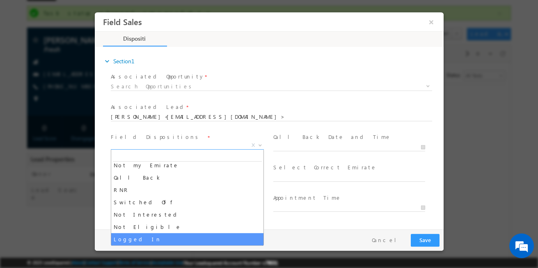
select select "Logged In"
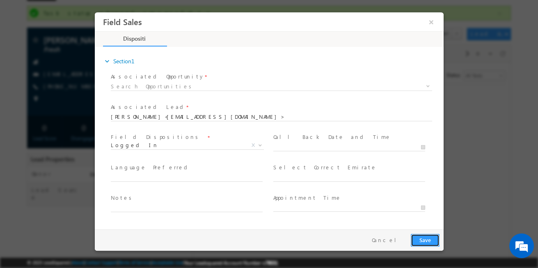
click at [418, 238] on button "Save" at bounding box center [424, 240] width 29 height 13
click at [108, 60] on icon "expand_more" at bounding box center [107, 61] width 8 height 8
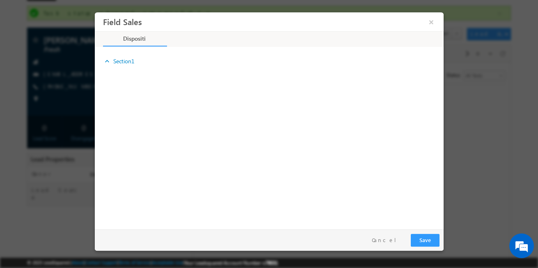
click at [108, 60] on icon "expand_more" at bounding box center [107, 61] width 8 height 8
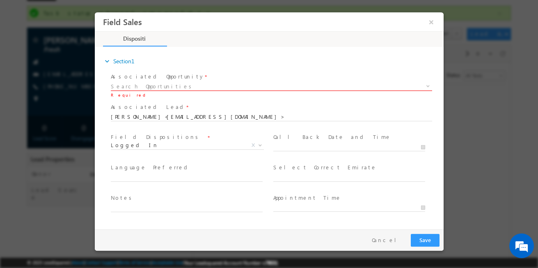
click at [148, 85] on input at bounding box center [270, 86] width 321 height 9
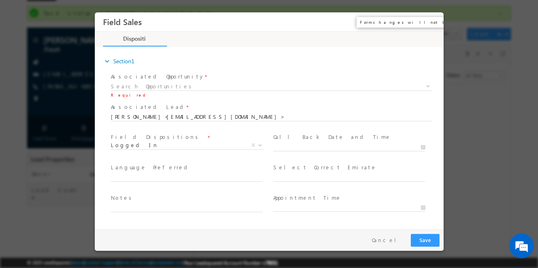
click at [433, 20] on button "×" at bounding box center [431, 21] width 14 height 15
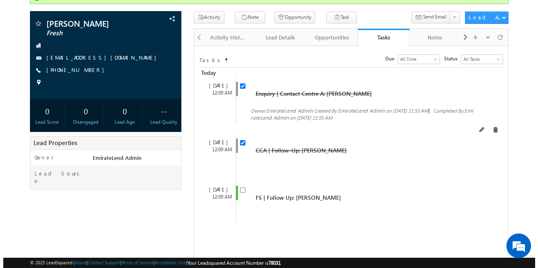
scroll to position [64, 0]
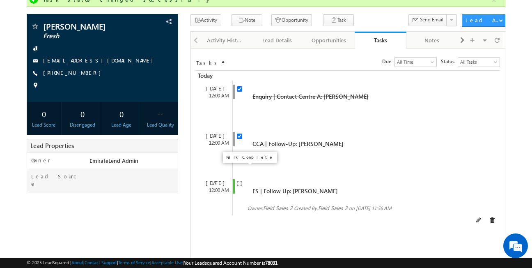
click at [240, 181] on input "checkbox" at bounding box center [239, 183] width 5 height 5
checkbox input "false"
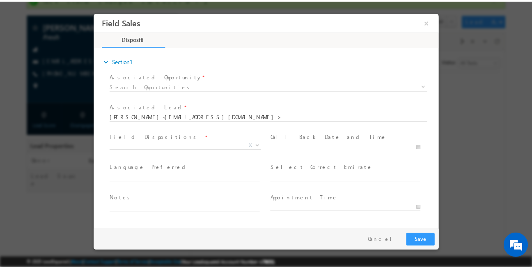
scroll to position [0, 0]
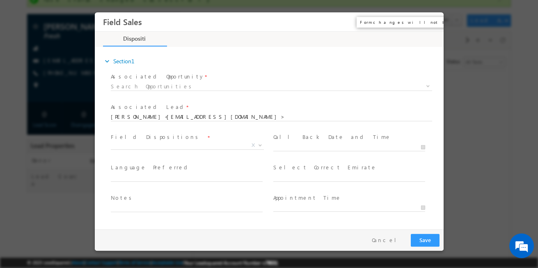
click at [432, 20] on button "×" at bounding box center [431, 21] width 14 height 15
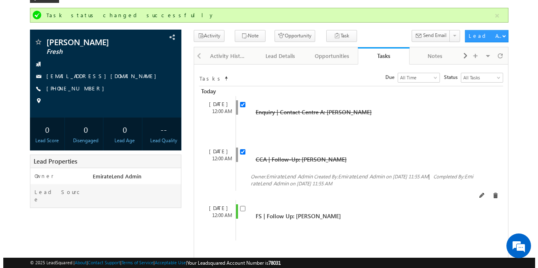
scroll to position [49, 0]
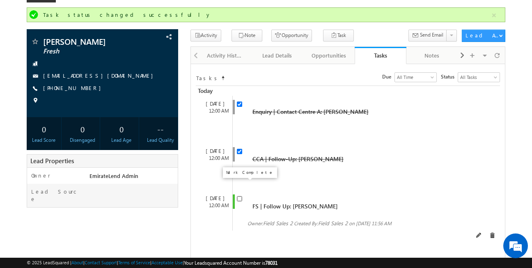
click at [239, 196] on input "checkbox" at bounding box center [239, 198] width 5 height 5
checkbox input "false"
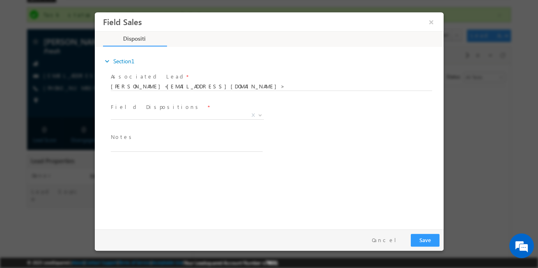
scroll to position [0, 0]
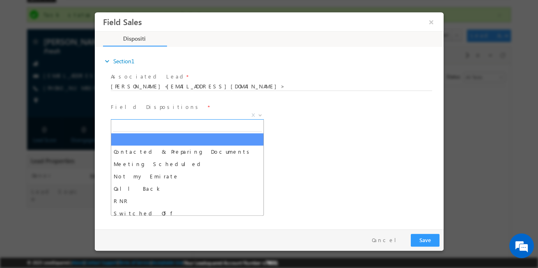
click at [163, 115] on span "X" at bounding box center [186, 115] width 153 height 8
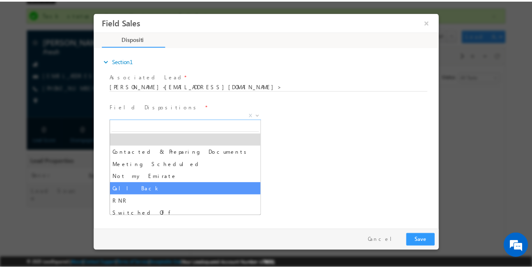
scroll to position [41, 0]
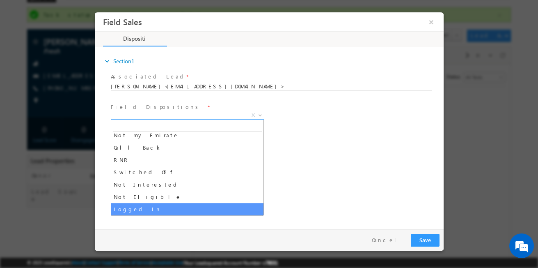
select select "Logged In"
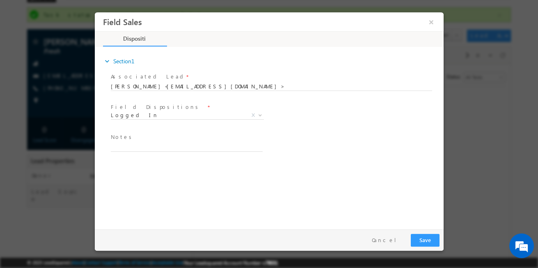
click at [349, 131] on div "Field Dispositions * Contacted & Preparing Documents Meeting Scheduled Not my E…" at bounding box center [276, 116] width 335 height 30
click at [425, 245] on button "Save" at bounding box center [424, 240] width 29 height 13
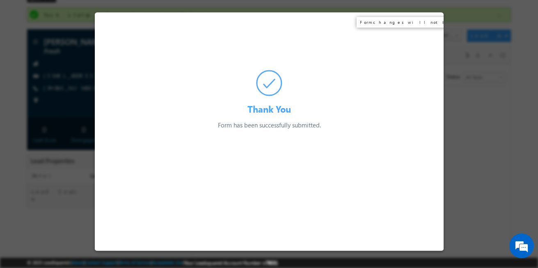
click at [433, 27] on div "Thank You Form has been successfully submitted. Preparing your form..." at bounding box center [268, 70] width 349 height 117
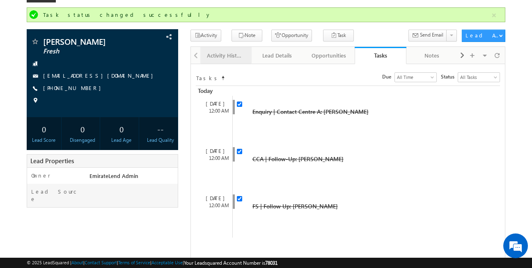
click at [230, 50] on link "Activity History" at bounding box center [226, 55] width 52 height 17
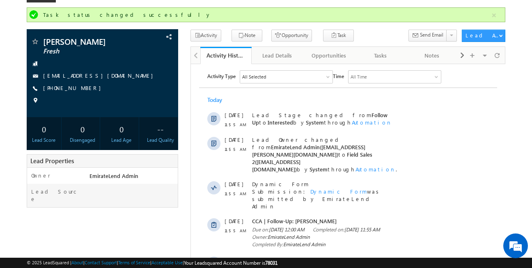
scroll to position [0, 0]
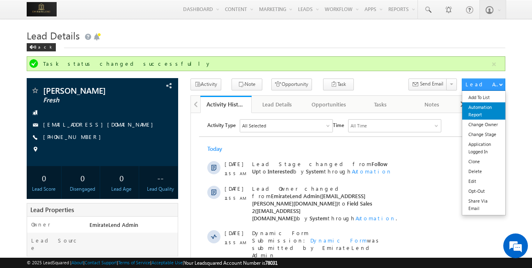
click at [487, 108] on link "Automation Report" at bounding box center [483, 110] width 43 height 17
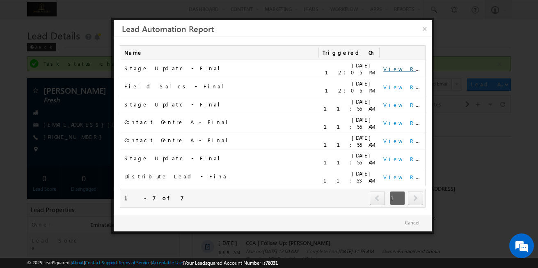
click at [395, 67] on link "View Report" at bounding box center [408, 68] width 51 height 7
click at [403, 65] on link "View Report" at bounding box center [408, 68] width 51 height 7
click at [427, 27] on link "×" at bounding box center [424, 27] width 14 height 14
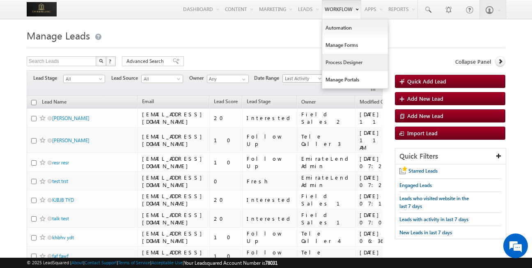
click at [351, 59] on link "Process Designer" at bounding box center [355, 62] width 66 height 17
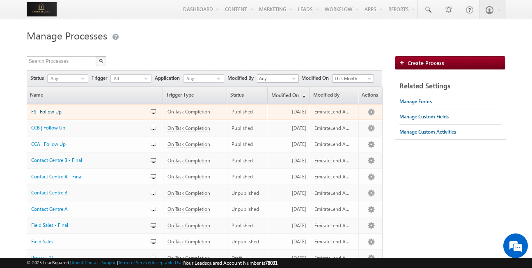
click at [53, 110] on span "FS | Follow Up" at bounding box center [46, 111] width 30 height 6
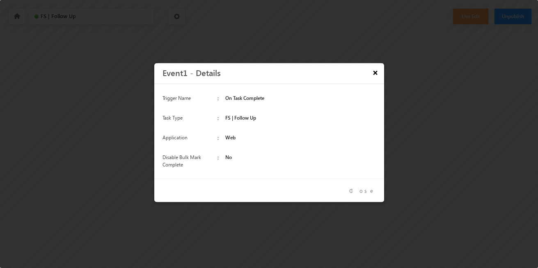
click at [378, 72] on button "×" at bounding box center [376, 72] width 14 height 14
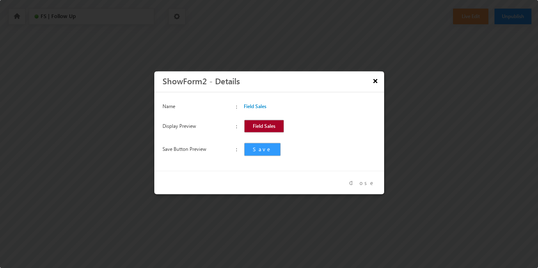
click at [378, 83] on button "×" at bounding box center [376, 80] width 14 height 14
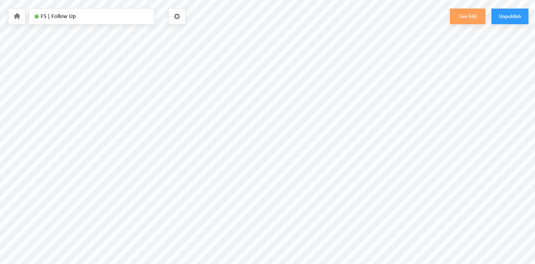
click at [16, 14] on icon at bounding box center [17, 16] width 7 height 6
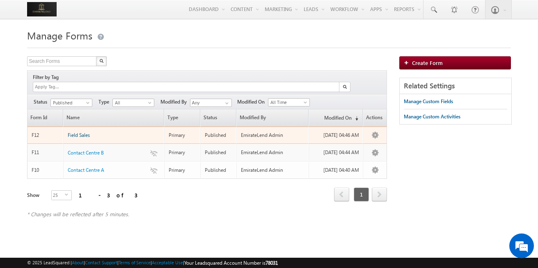
click at [74, 132] on span "Field Sales" at bounding box center [79, 135] width 22 height 6
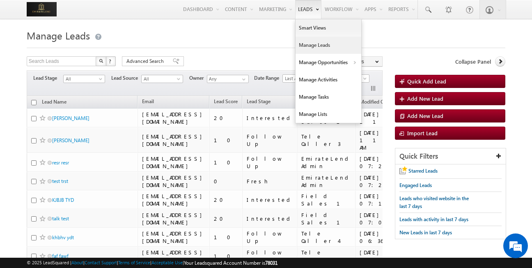
click at [334, 43] on link "Manage Leads" at bounding box center [329, 45] width 66 height 17
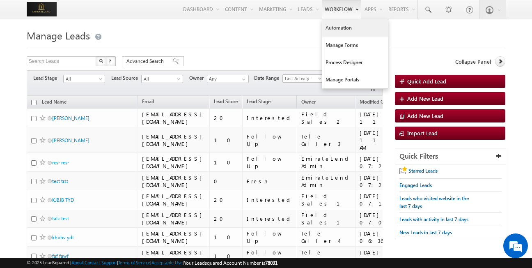
click at [344, 25] on link "Automation" at bounding box center [355, 27] width 66 height 17
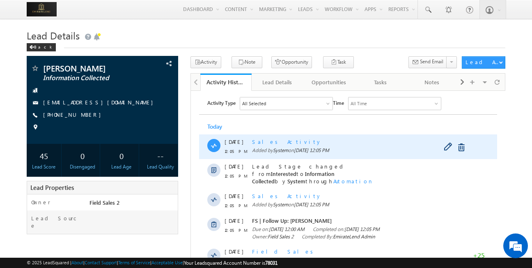
click at [273, 140] on span "Sales Activity" at bounding box center [287, 141] width 70 height 7
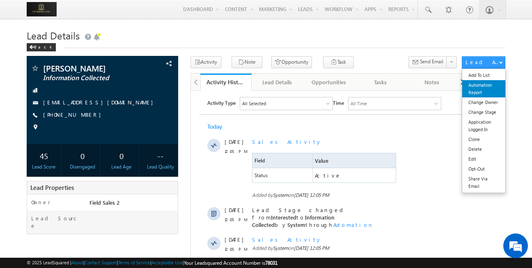
click at [490, 83] on link "Automation Report" at bounding box center [483, 88] width 43 height 17
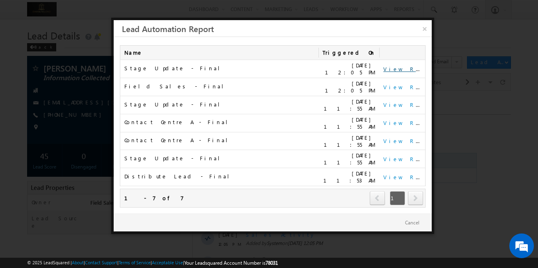
click at [404, 66] on link "View Report" at bounding box center [408, 68] width 51 height 7
click at [427, 31] on link "×" at bounding box center [424, 27] width 14 height 14
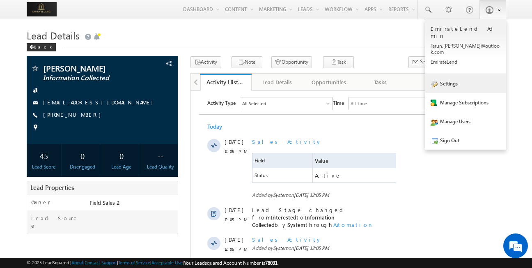
click at [465, 74] on link "Settings" at bounding box center [465, 83] width 80 height 19
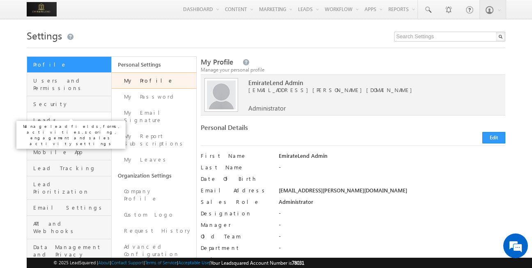
click at [73, 116] on span "Leads" at bounding box center [71, 119] width 76 height 7
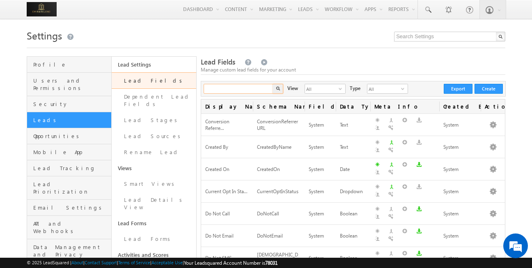
click at [263, 89] on input "text" at bounding box center [239, 89] width 70 height 10
type input "Search Lead Fields"
click at [167, 118] on link "Lead Stages" at bounding box center [154, 120] width 85 height 16
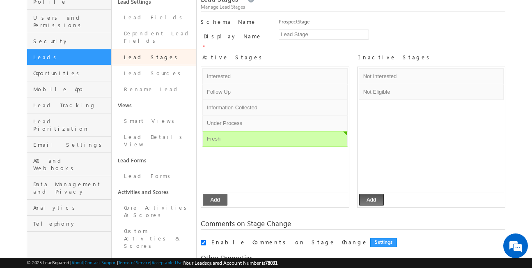
scroll to position [63, 0]
click at [221, 194] on button "Add" at bounding box center [215, 198] width 25 height 11
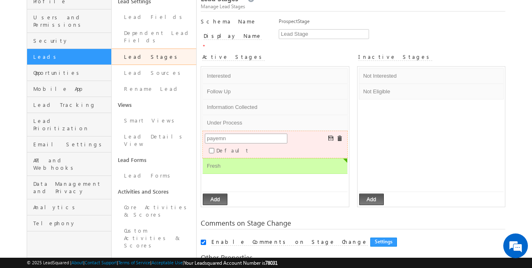
type input "payemnt"
type input "Payment Collected"
click at [330, 135] on span at bounding box center [331, 138] width 6 height 6
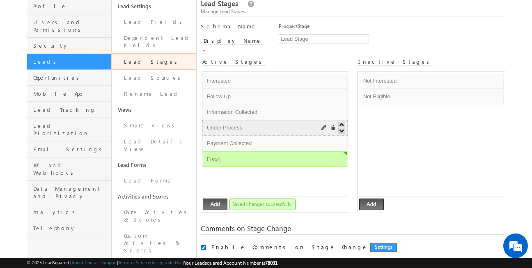
scroll to position [58, 0]
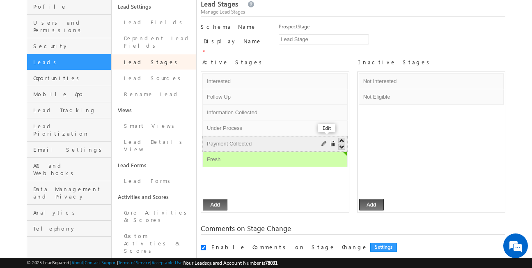
click at [323, 141] on span at bounding box center [324, 144] width 6 height 6
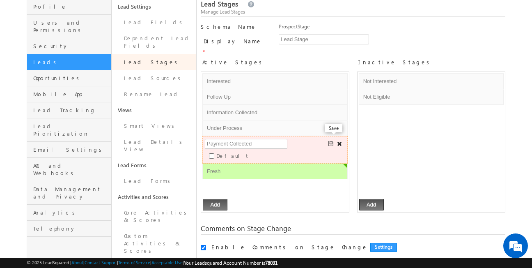
click at [330, 141] on span at bounding box center [331, 144] width 6 height 6
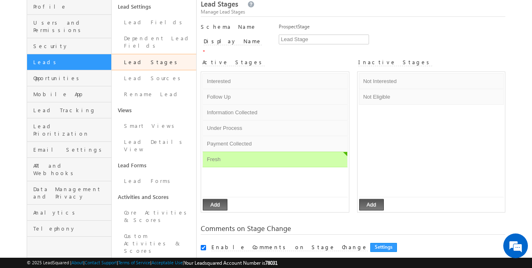
scroll to position [0, 0]
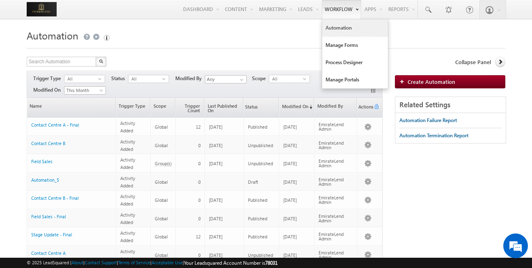
click at [346, 28] on link "Automation" at bounding box center [355, 27] width 66 height 17
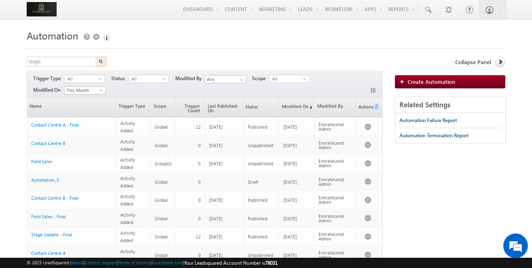
type input "stage"
click at [98, 62] on button "button" at bounding box center [101, 62] width 11 height 10
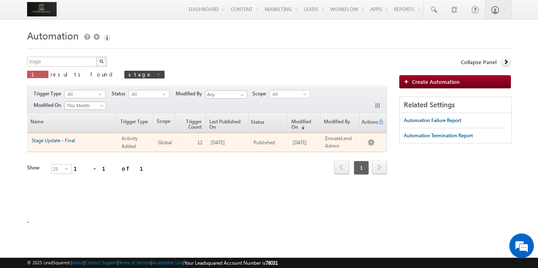
click at [53, 140] on link "Stage Update - Final" at bounding box center [54, 140] width 44 height 6
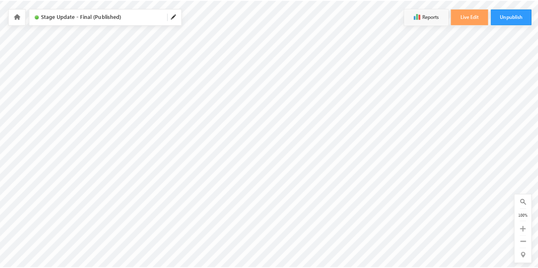
scroll to position [274, 513]
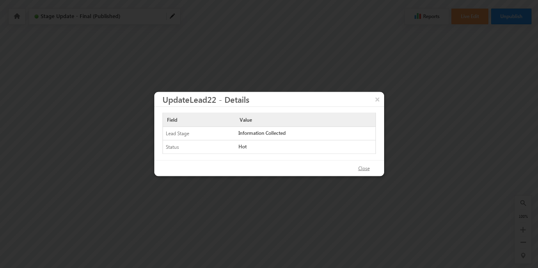
click at [365, 165] on button "Close" at bounding box center [364, 169] width 28 height 12
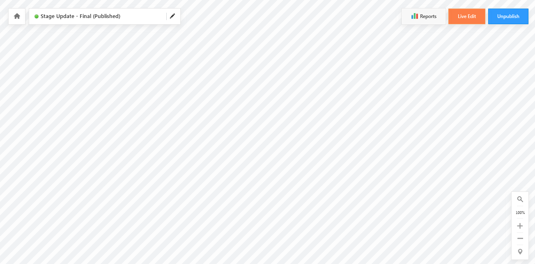
click at [466, 22] on button "Live Edit" at bounding box center [466, 17] width 37 height 16
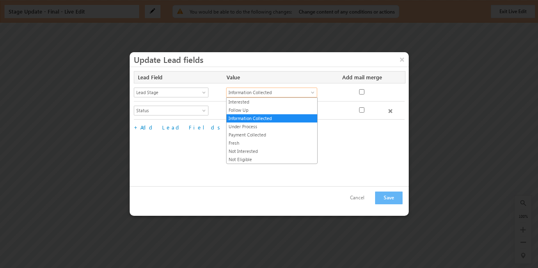
click at [298, 92] on span "Information Collected" at bounding box center [267, 92] width 81 height 7
click at [273, 135] on link "Payment Collected" at bounding box center [272, 134] width 91 height 7
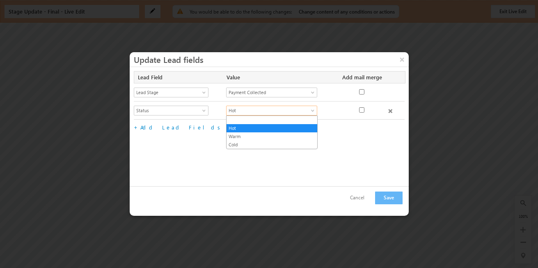
click at [309, 110] on link "Hot" at bounding box center [271, 110] width 91 height 10
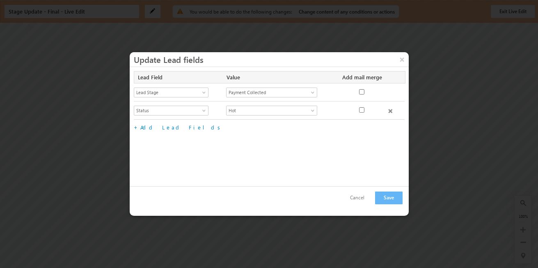
click at [358, 144] on div "Lead Field Value Add mail merge No fields configured Select Lead Field Aadhar N…" at bounding box center [269, 126] width 279 height 119
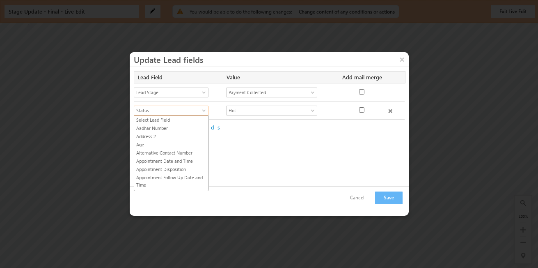
scroll to position [653, 0]
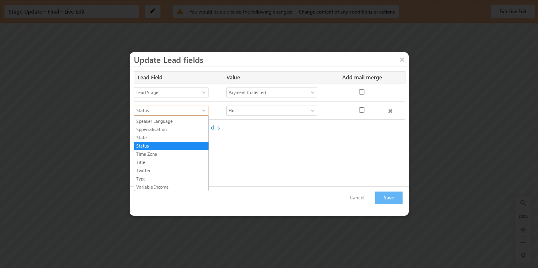
click at [192, 111] on span "Status" at bounding box center [167, 110] width 67 height 7
click at [266, 145] on div "Lead Field Value Add mail merge No fields configured Select Lead Field Aadhar N…" at bounding box center [269, 126] width 279 height 119
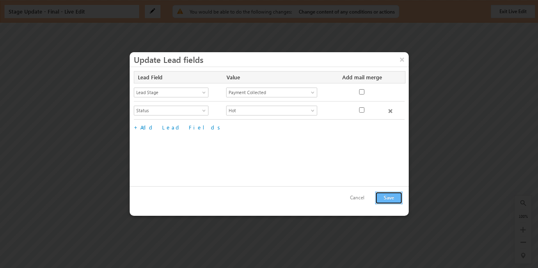
click at [390, 195] on button "Save" at bounding box center [389, 197] width 28 height 13
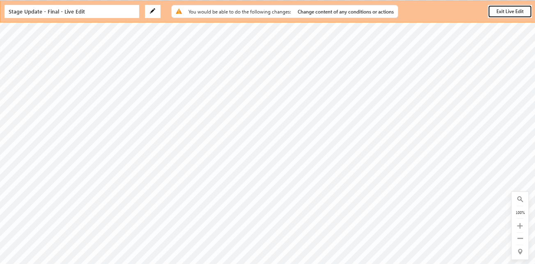
click at [498, 11] on button "Exit Live Edit" at bounding box center [510, 11] width 44 height 13
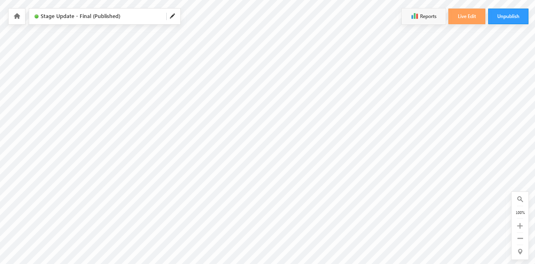
click at [18, 13] on icon at bounding box center [17, 16] width 7 height 6
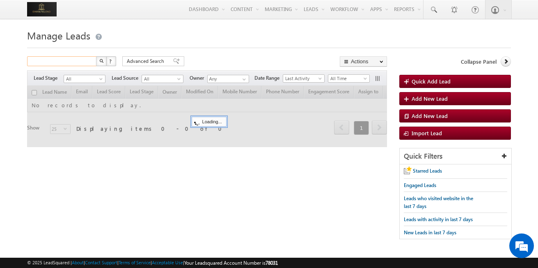
click at [81, 60] on input "text" at bounding box center [62, 61] width 70 height 10
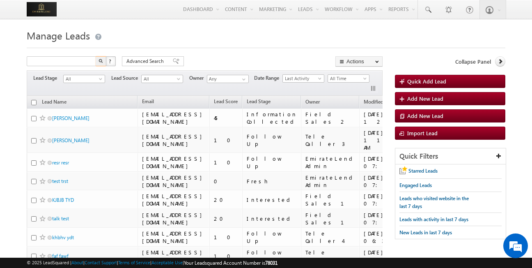
type input "Search Leads"
click at [432, 97] on span "Add New Lead" at bounding box center [425, 98] width 36 height 7
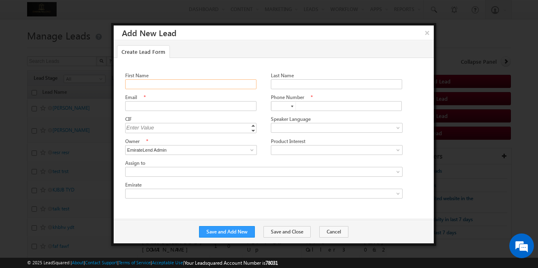
click at [195, 84] on input "First Name" at bounding box center [190, 84] width 131 height 10
type input "tarun"
type input "test"
type input "tare@test"
click at [183, 104] on input "tare@test" at bounding box center [186, 106] width 122 height 10
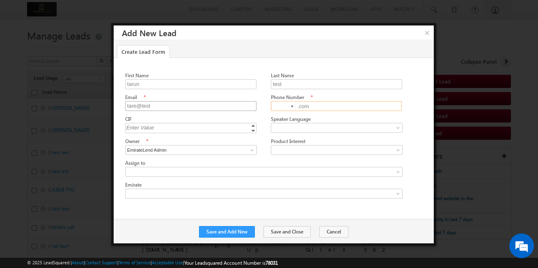
type input ".com"
click at [188, 105] on input "tare@test" at bounding box center [190, 106] width 131 height 10
type input "[EMAIL_ADDRESS][DOMAIN_NAME]"
type input "+91"
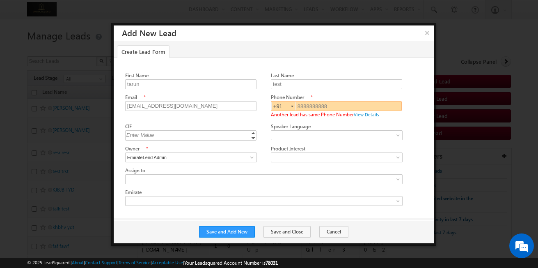
click at [338, 107] on input "8888888888" at bounding box center [336, 106] width 131 height 10
type input "8888888881"
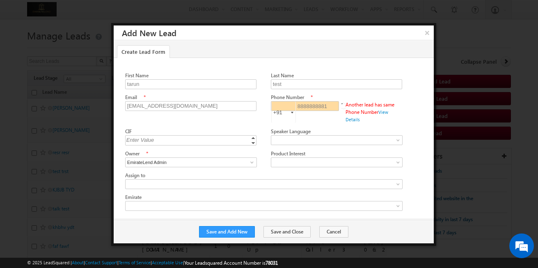
click at [341, 122] on div "First Name tarun Last Name test Email * tare@test.com Phone Number * +91" at bounding box center [275, 142] width 301 height 143
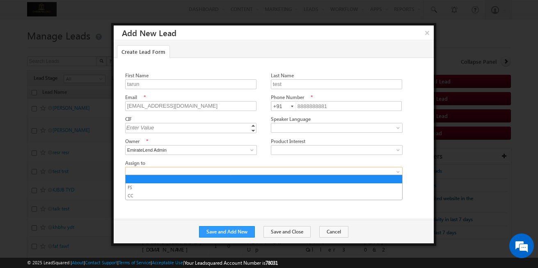
click at [237, 170] on span at bounding box center [258, 171] width 264 height 7
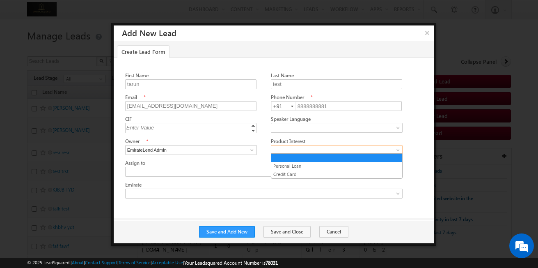
click at [325, 146] on span at bounding box center [334, 149] width 127 height 7
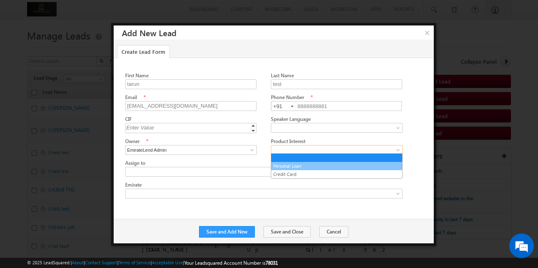
click at [300, 167] on link "Personal Loan" at bounding box center [336, 165] width 131 height 7
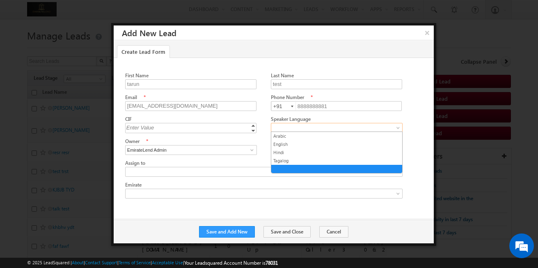
click at [321, 127] on span at bounding box center [334, 127] width 127 height 7
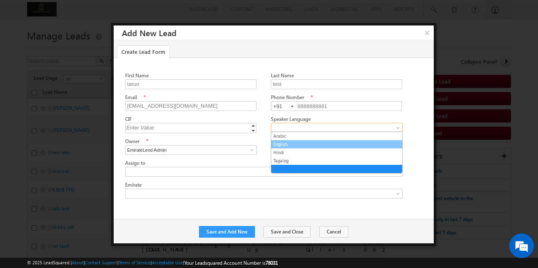
click at [284, 144] on link "English" at bounding box center [336, 143] width 131 height 7
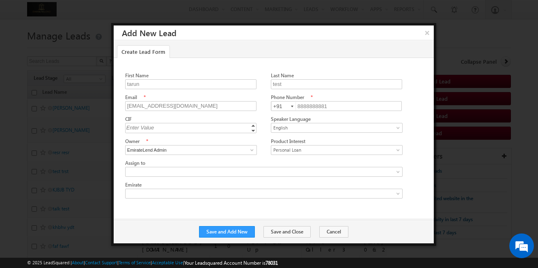
click at [262, 142] on div "Owner * EmirateLend Admin EmirateLend Admin EmirateLend Admin" at bounding box center [198, 146] width 146 height 18
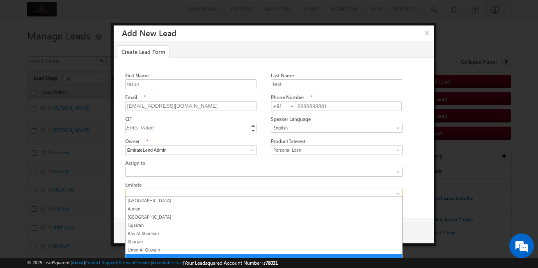
click at [183, 191] on span at bounding box center [258, 193] width 264 height 7
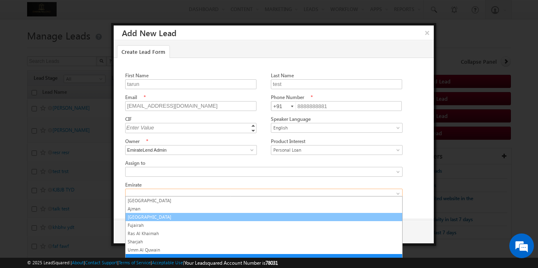
click at [138, 217] on link "Dubai" at bounding box center [264, 216] width 277 height 7
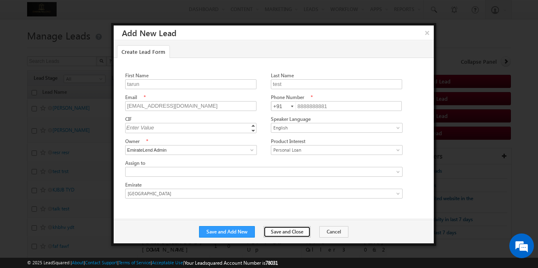
click at [280, 229] on button "Save and Close" at bounding box center [287, 231] width 47 height 11
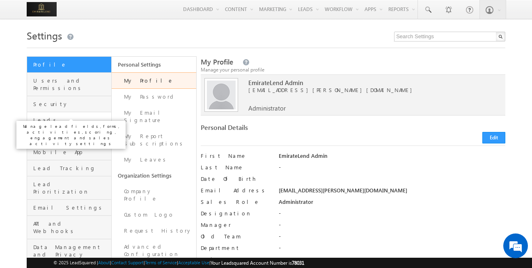
click at [60, 116] on span "Leads" at bounding box center [71, 119] width 76 height 7
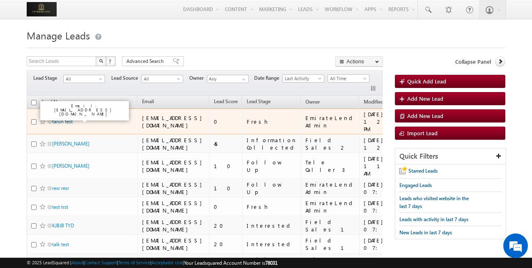
click at [64, 118] on link "tarun test" at bounding box center [62, 121] width 21 height 6
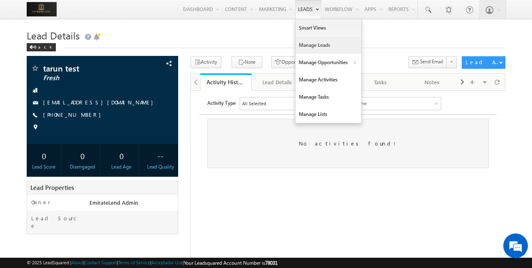
click at [319, 47] on link "Manage Leads" at bounding box center [329, 45] width 66 height 17
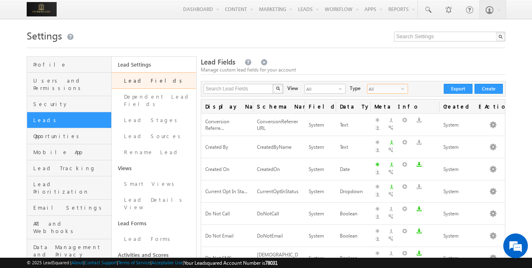
click at [390, 85] on span "All" at bounding box center [384, 88] width 34 height 9
click at [387, 106] on li "Unique Fields" at bounding box center [377, 107] width 40 height 8
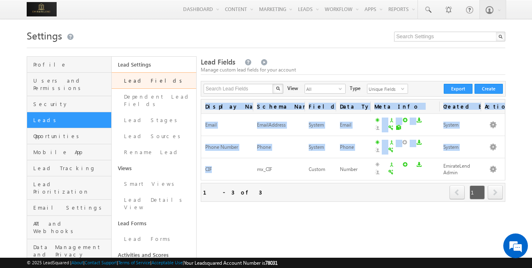
drag, startPoint x: 212, startPoint y: 152, endPoint x: 198, endPoint y: 153, distance: 14.0
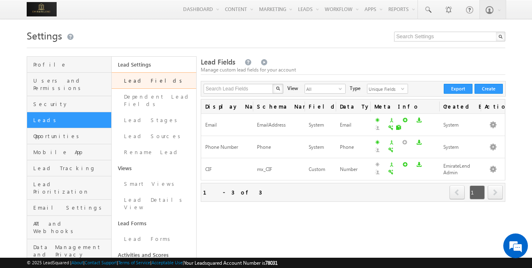
click at [331, 48] on div at bounding box center [266, 45] width 479 height 5
click at [66, 132] on span "Opportunities" at bounding box center [71, 135] width 76 height 7
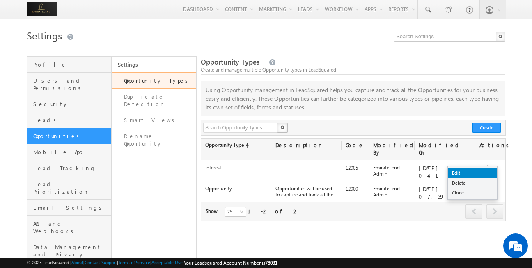
click at [471, 174] on link "Edit" at bounding box center [472, 173] width 49 height 10
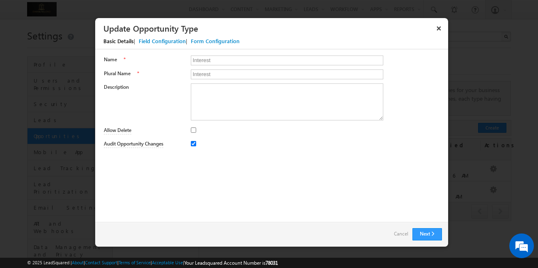
click at [171, 37] on div "Field Configuration" at bounding box center [162, 40] width 47 height 7
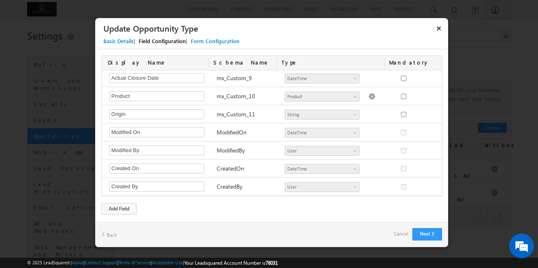
scroll to position [199, 0]
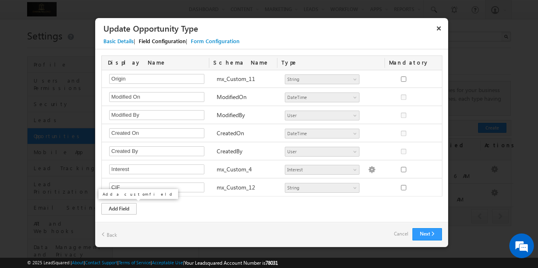
click at [121, 212] on div "Add Field" at bounding box center [118, 208] width 35 height 11
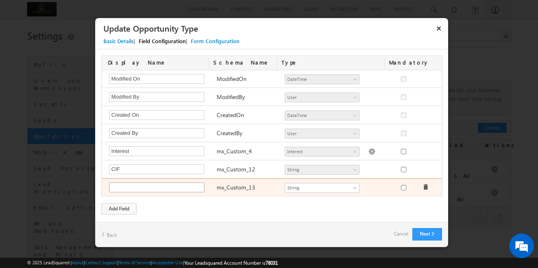
click at [142, 185] on input "text" at bounding box center [156, 187] width 95 height 10
type input "Product"
click at [423, 189] on span at bounding box center [426, 187] width 6 height 6
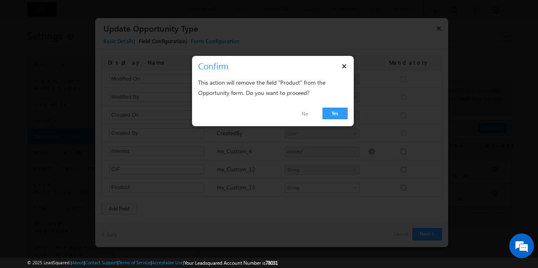
click at [422, 186] on div at bounding box center [269, 134] width 538 height 268
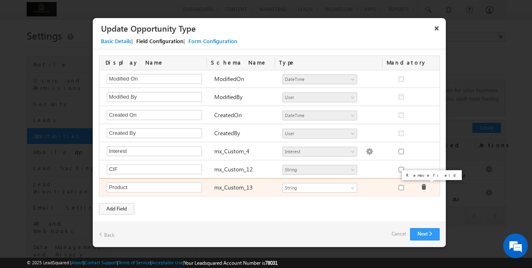
click at [421, 187] on span at bounding box center [424, 187] width 6 height 6
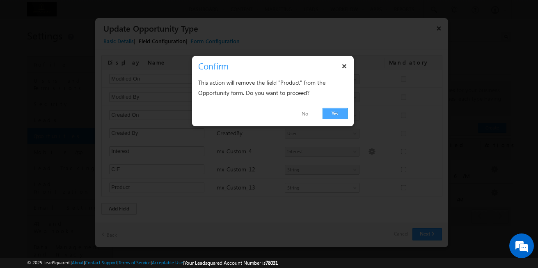
click at [334, 113] on link "Yes" at bounding box center [335, 113] width 25 height 11
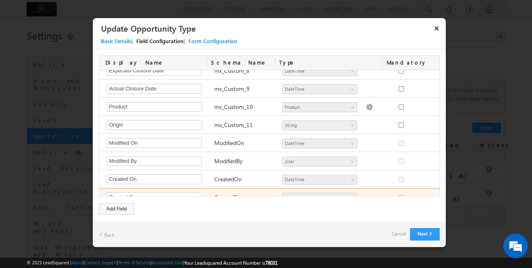
scroll to position [138, 0]
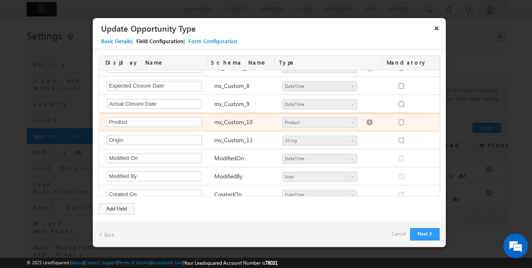
click at [366, 124] on img at bounding box center [369, 122] width 7 height 7
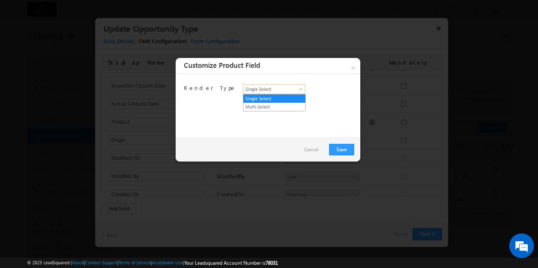
click at [290, 88] on span "Single Select" at bounding box center [271, 88] width 57 height 7
click at [319, 99] on div "Render Type Single Select Multi-Select Single Select" at bounding box center [268, 106] width 185 height 64
click at [340, 151] on link "Save" at bounding box center [341, 149] width 25 height 11
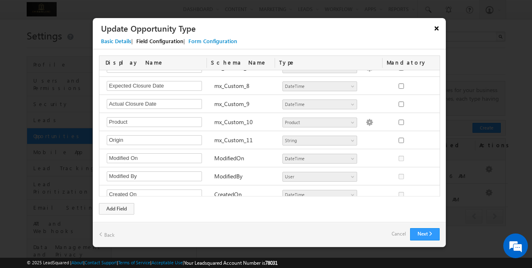
click at [434, 28] on button "×" at bounding box center [436, 28] width 13 height 14
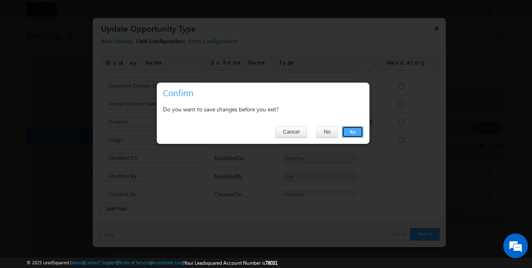
click at [343, 131] on button "Yes" at bounding box center [352, 131] width 21 height 11
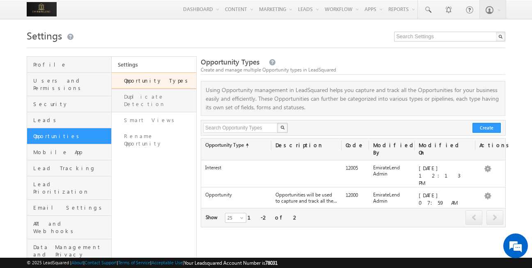
click at [173, 97] on link "Duplicate Detection" at bounding box center [154, 100] width 85 height 23
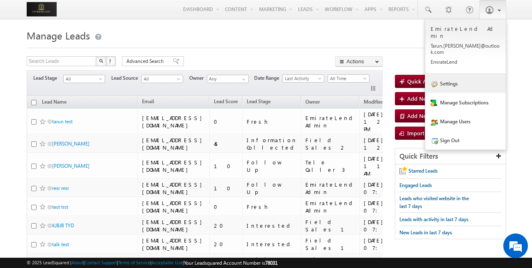
click at [456, 74] on link "Settings" at bounding box center [465, 83] width 80 height 19
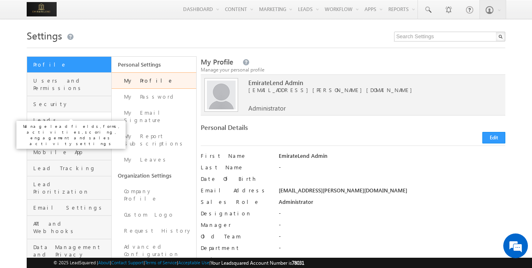
click at [62, 116] on span "Leads" at bounding box center [71, 119] width 76 height 7
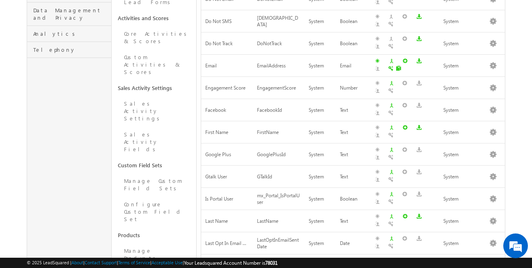
scroll to position [237, 0]
click at [162, 242] on link "Manage Products" at bounding box center [154, 253] width 85 height 23
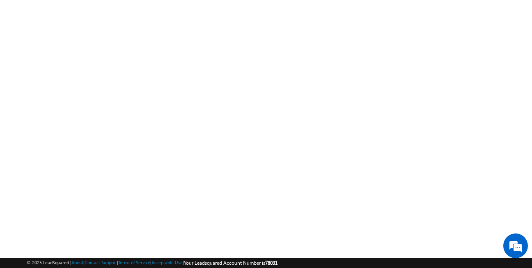
scroll to position [141, 0]
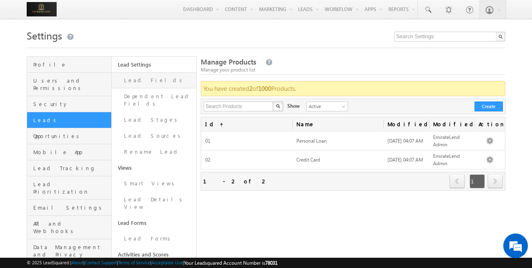
click at [156, 77] on link "Lead Fields" at bounding box center [154, 80] width 85 height 16
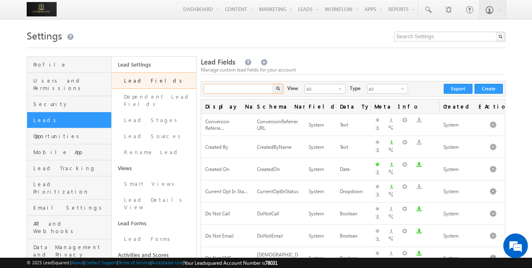
click at [255, 91] on input "text" at bounding box center [239, 89] width 70 height 10
type input "interest"
click at [280, 88] on button "button" at bounding box center [278, 89] width 11 height 10
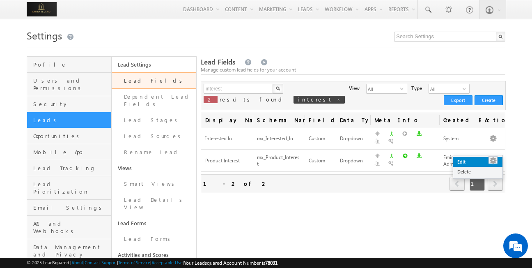
click at [484, 158] on link "Edit" at bounding box center [477, 162] width 49 height 10
click at [475, 160] on link "Edit" at bounding box center [477, 162] width 49 height 10
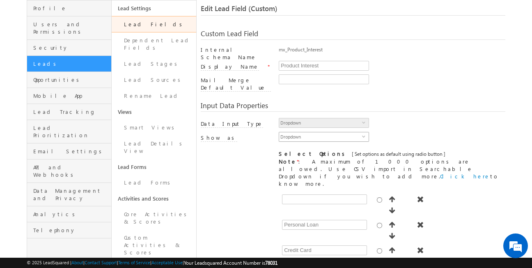
scroll to position [57, 0]
click at [366, 118] on span "select" at bounding box center [365, 125] width 7 height 14
click at [363, 120] on span "select" at bounding box center [365, 122] width 7 height 4
click at [365, 132] on span "select" at bounding box center [365, 139] width 7 height 14
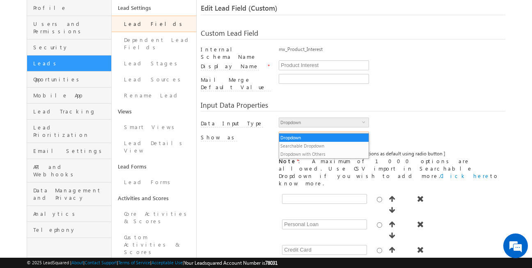
scroll to position [0, 0]
click at [409, 123] on div "Dropdown select 8" at bounding box center [392, 124] width 227 height 14
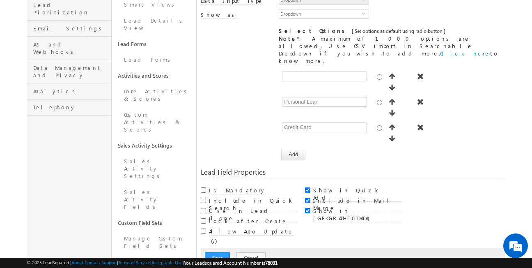
scroll to position [179, 0]
click at [252, 252] on button "Cancel" at bounding box center [250, 257] width 29 height 11
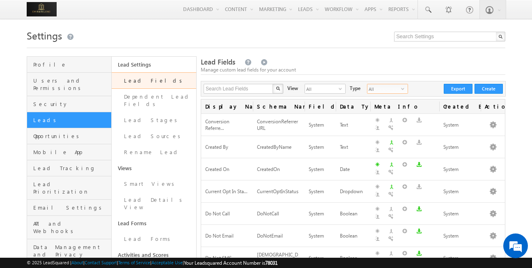
click at [378, 87] on span "All" at bounding box center [384, 88] width 34 height 9
click at [339, 87] on span "select" at bounding box center [342, 88] width 7 height 5
click at [316, 108] on li "System Fields" at bounding box center [320, 107] width 40 height 8
click at [239, 88] on input "text" at bounding box center [239, 89] width 70 height 10
type input "product"
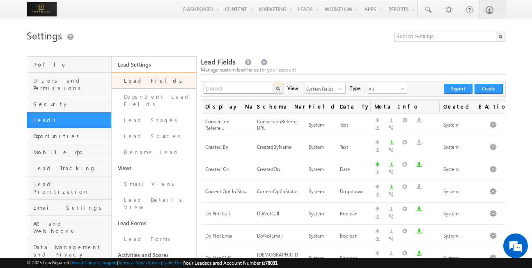
click at [273, 84] on button "button" at bounding box center [278, 89] width 11 height 10
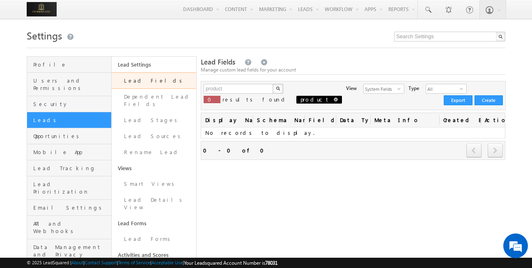
click at [334, 98] on span at bounding box center [336, 99] width 4 height 4
type input "Search Lead Fields"
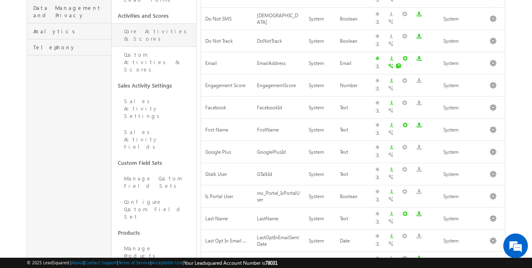
scroll to position [241, 0]
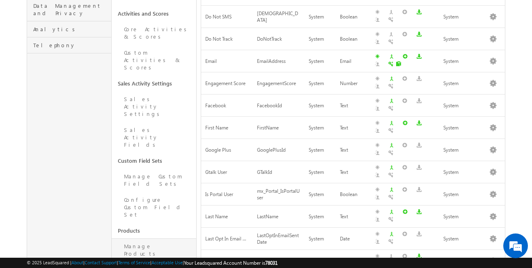
click at [145, 238] on link "Manage Products" at bounding box center [154, 249] width 85 height 23
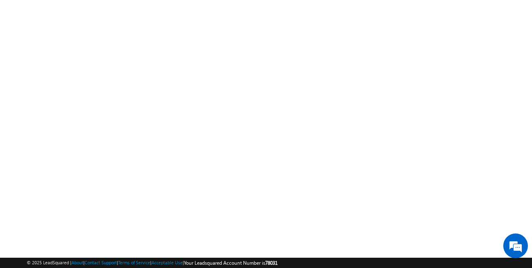
scroll to position [141, 0]
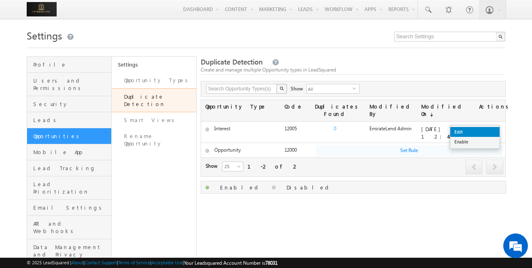
click at [474, 133] on link "Edit" at bounding box center [474, 132] width 49 height 10
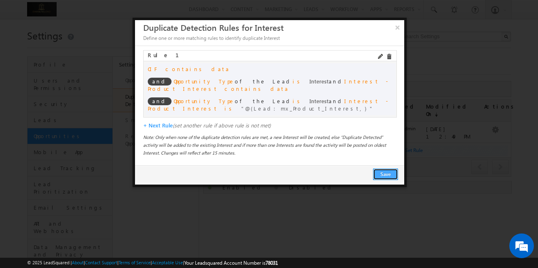
click at [390, 172] on button "Save" at bounding box center [385, 173] width 25 height 11
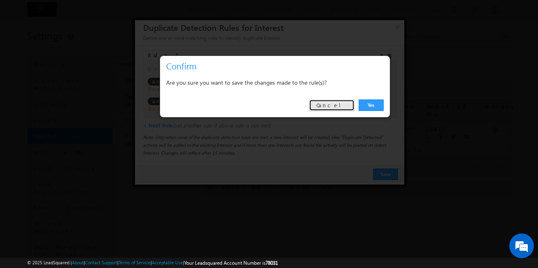
click at [349, 103] on link "Cancel" at bounding box center [332, 104] width 46 height 11
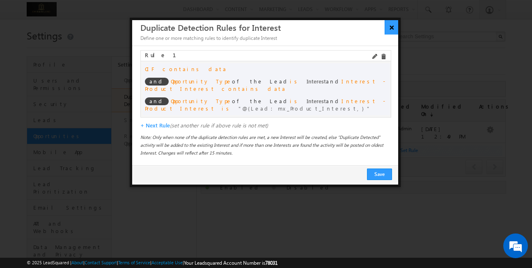
click at [391, 29] on button "×" at bounding box center [392, 27] width 14 height 14
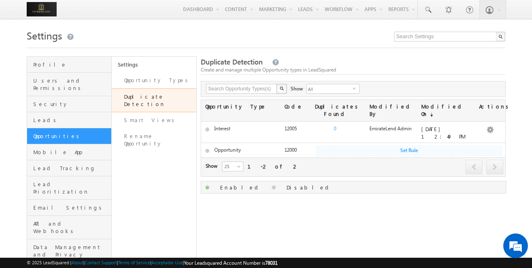
click at [49, 9] on img at bounding box center [42, 9] width 30 height 14
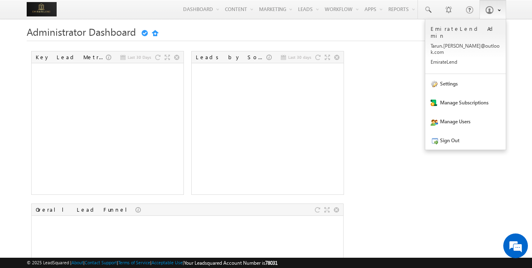
click at [497, 6] on span at bounding box center [498, 9] width 6 height 7
click at [468, 131] on link "Sign Out" at bounding box center [465, 140] width 80 height 19
